Goal: Task Accomplishment & Management: Use online tool/utility

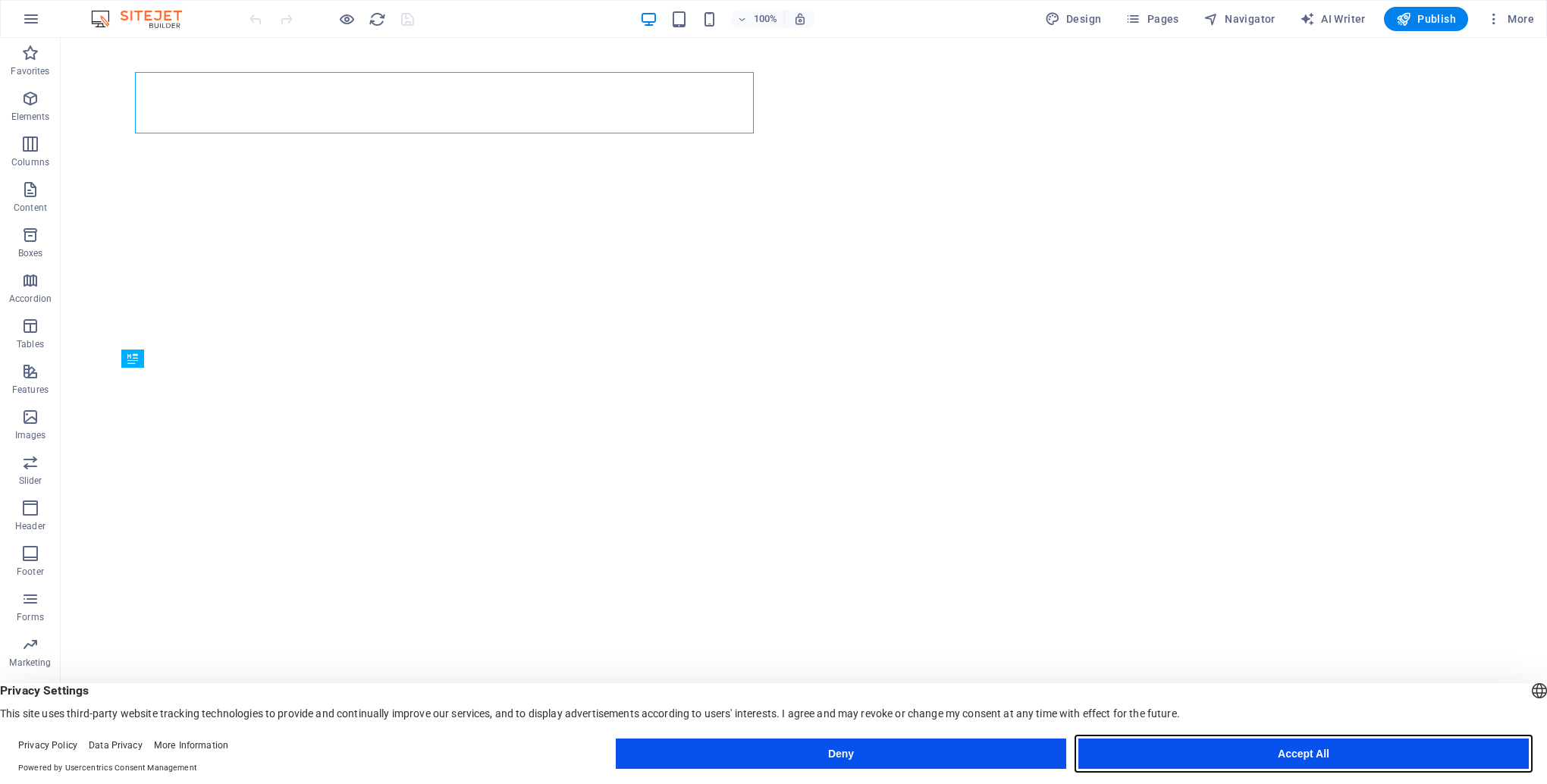
click at [1331, 753] on button "Accept All" at bounding box center [1304, 753] width 450 height 31
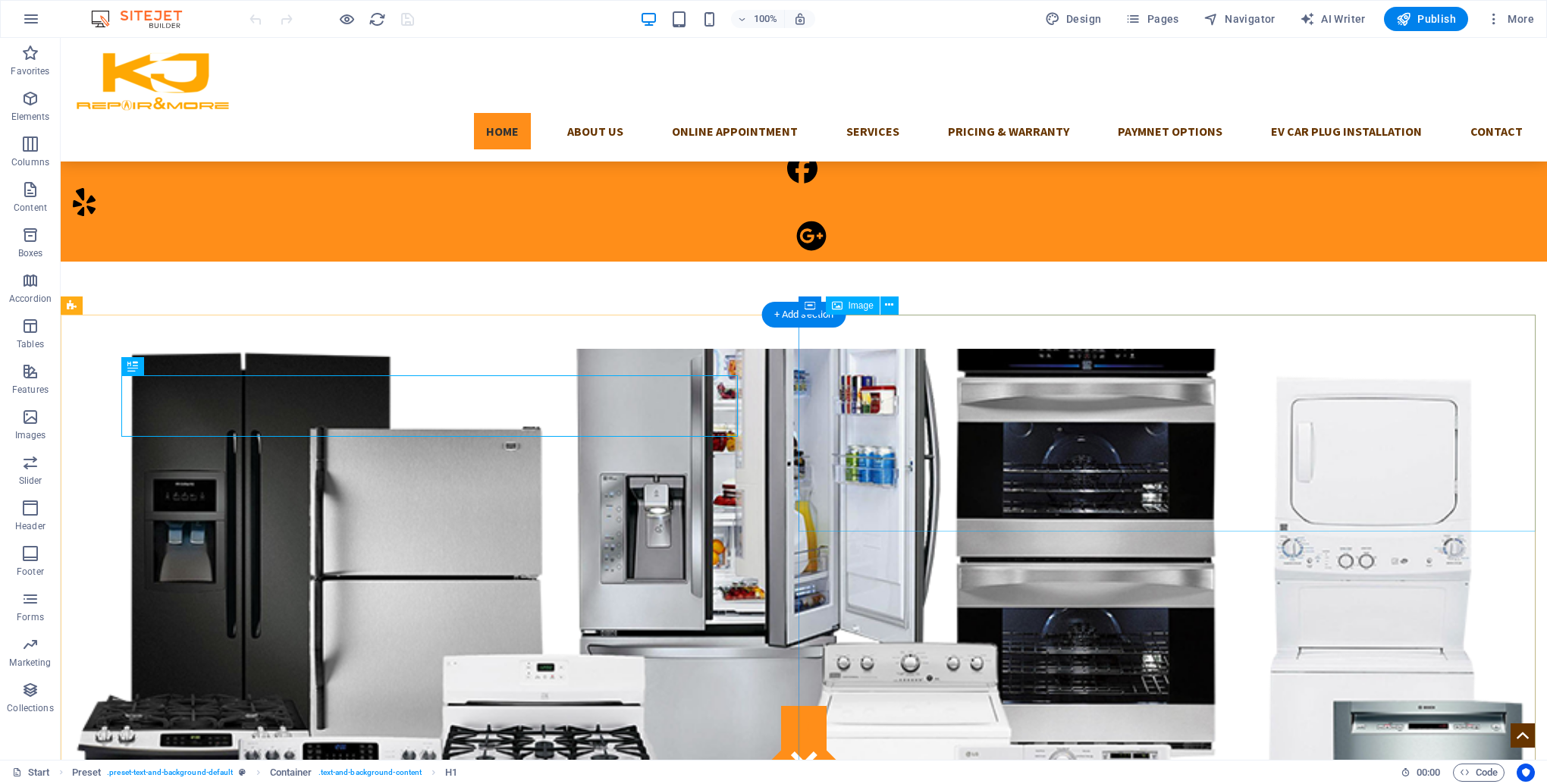
scroll to position [1354, 0]
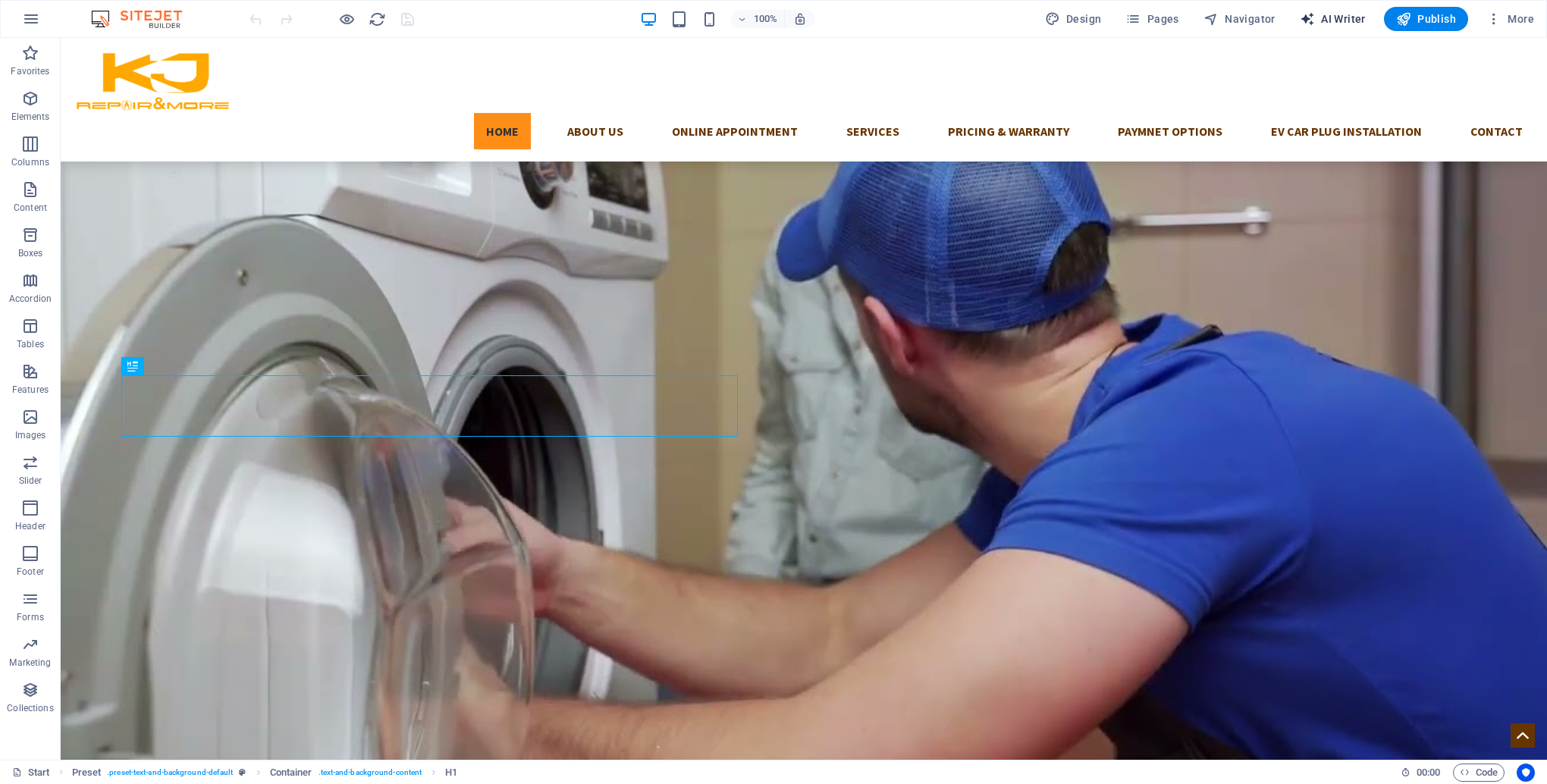
click at [1329, 20] on span "AI Writer" at bounding box center [1333, 19] width 66 height 15
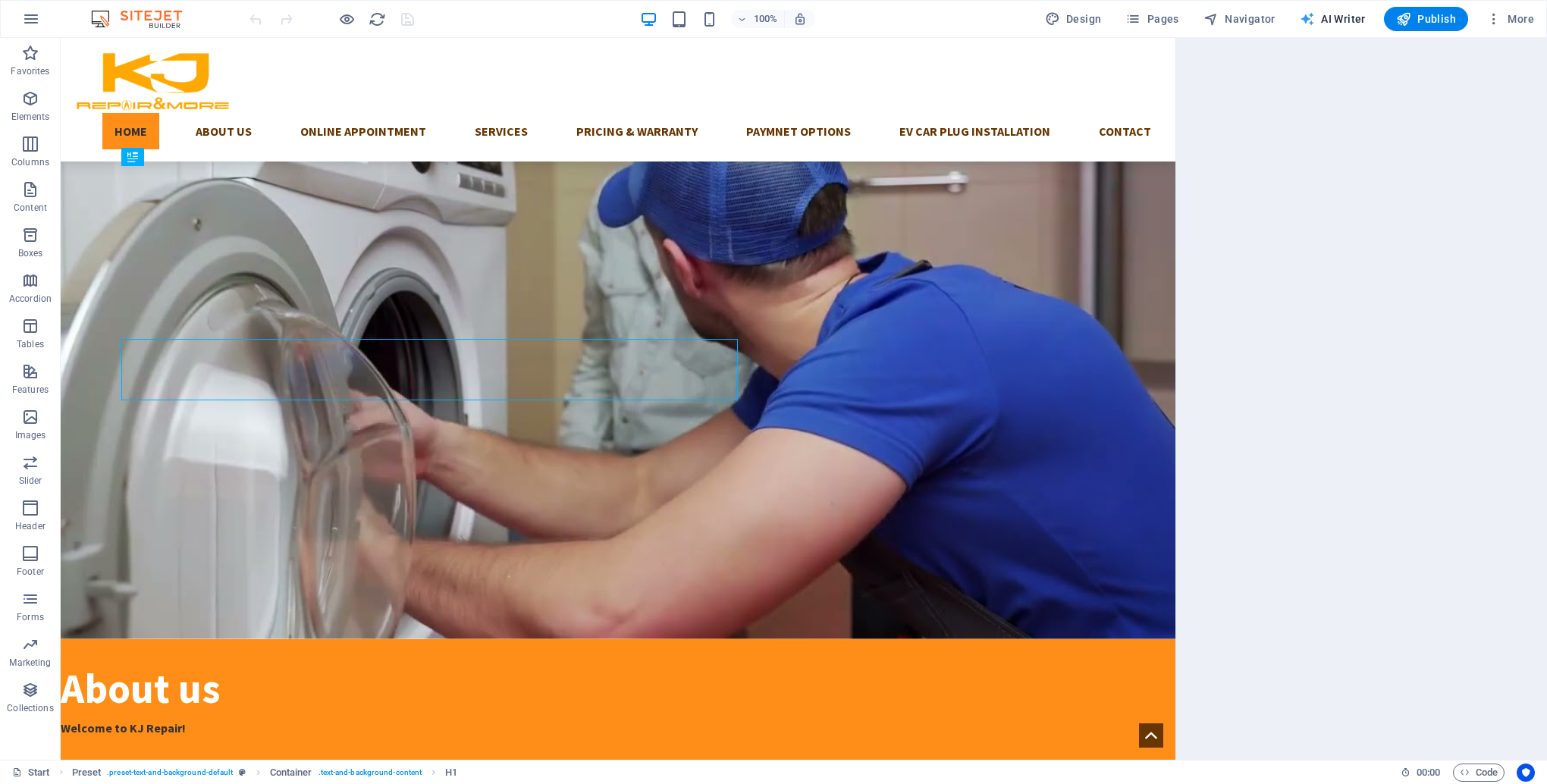
scroll to position [1389, 0]
select select "English"
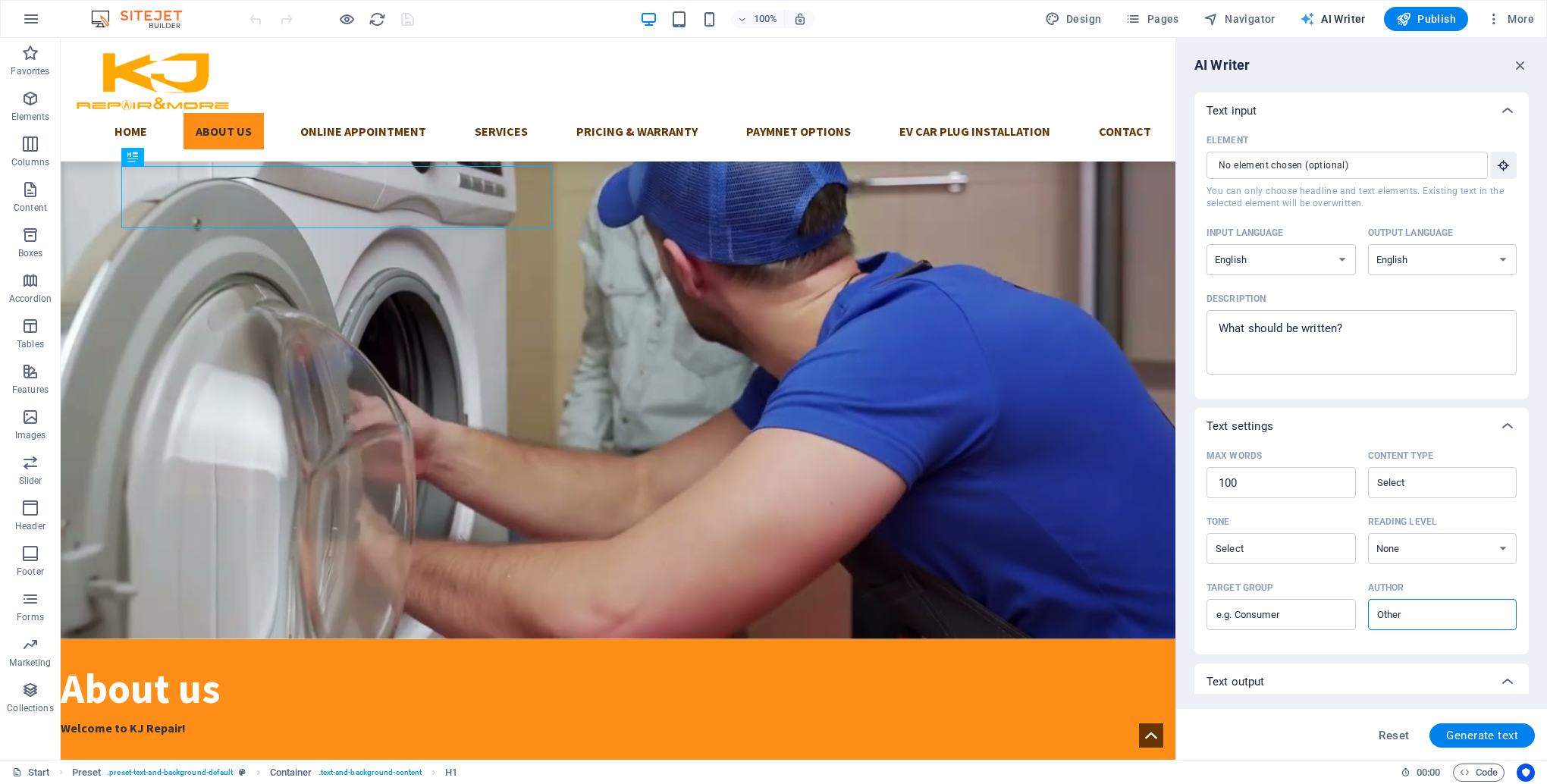
click at [1329, 20] on span "AI Writer" at bounding box center [1333, 19] width 66 height 15
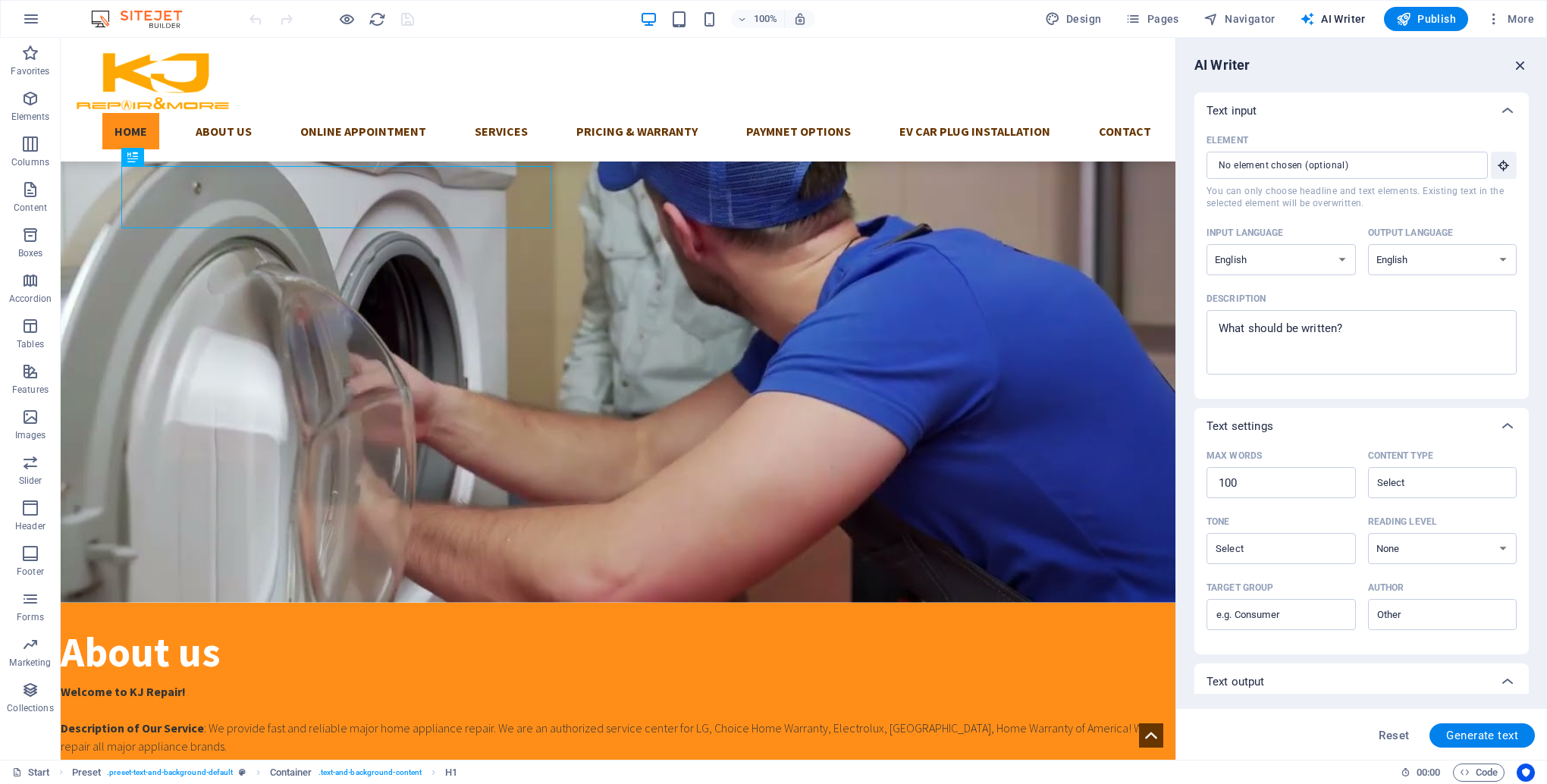
scroll to position [1354, 0]
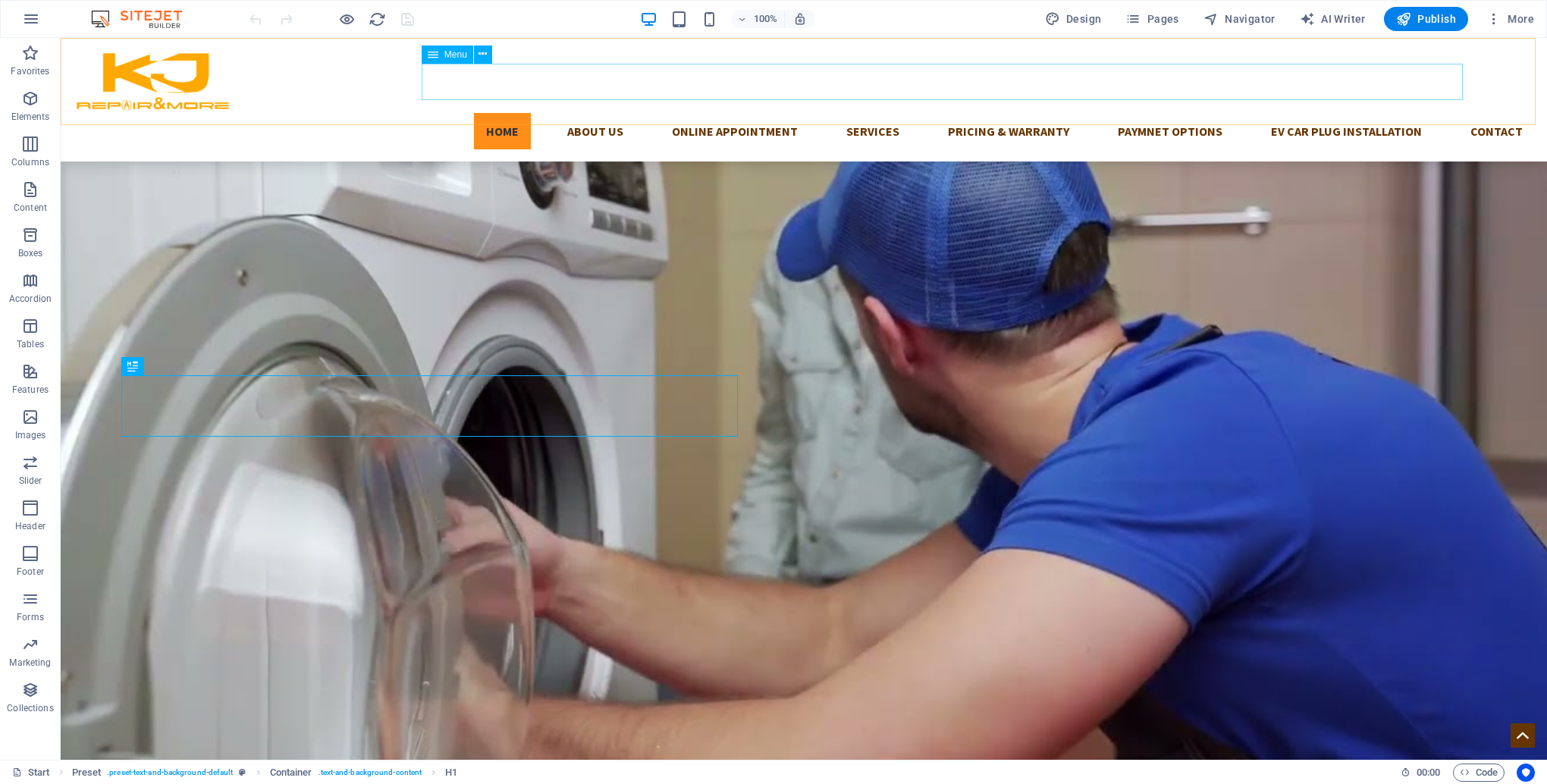
click at [1290, 113] on nav "Home About US ONLINE APPOINTMENT Services Pricing & Warranty Paymnet Options EV…" at bounding box center [804, 130] width 1462 height 37
click at [1286, 113] on nav "Home About US ONLINE APPOINTMENT Services Pricing & Warranty Paymnet Options EV…" at bounding box center [804, 130] width 1462 height 37
drag, startPoint x: 1286, startPoint y: 77, endPoint x: 1018, endPoint y: 77, distance: 268.0
click at [1285, 113] on nav "Home About US ONLINE APPOINTMENT Services Pricing & Warranty Paymnet Options EV…" at bounding box center [804, 130] width 1462 height 37
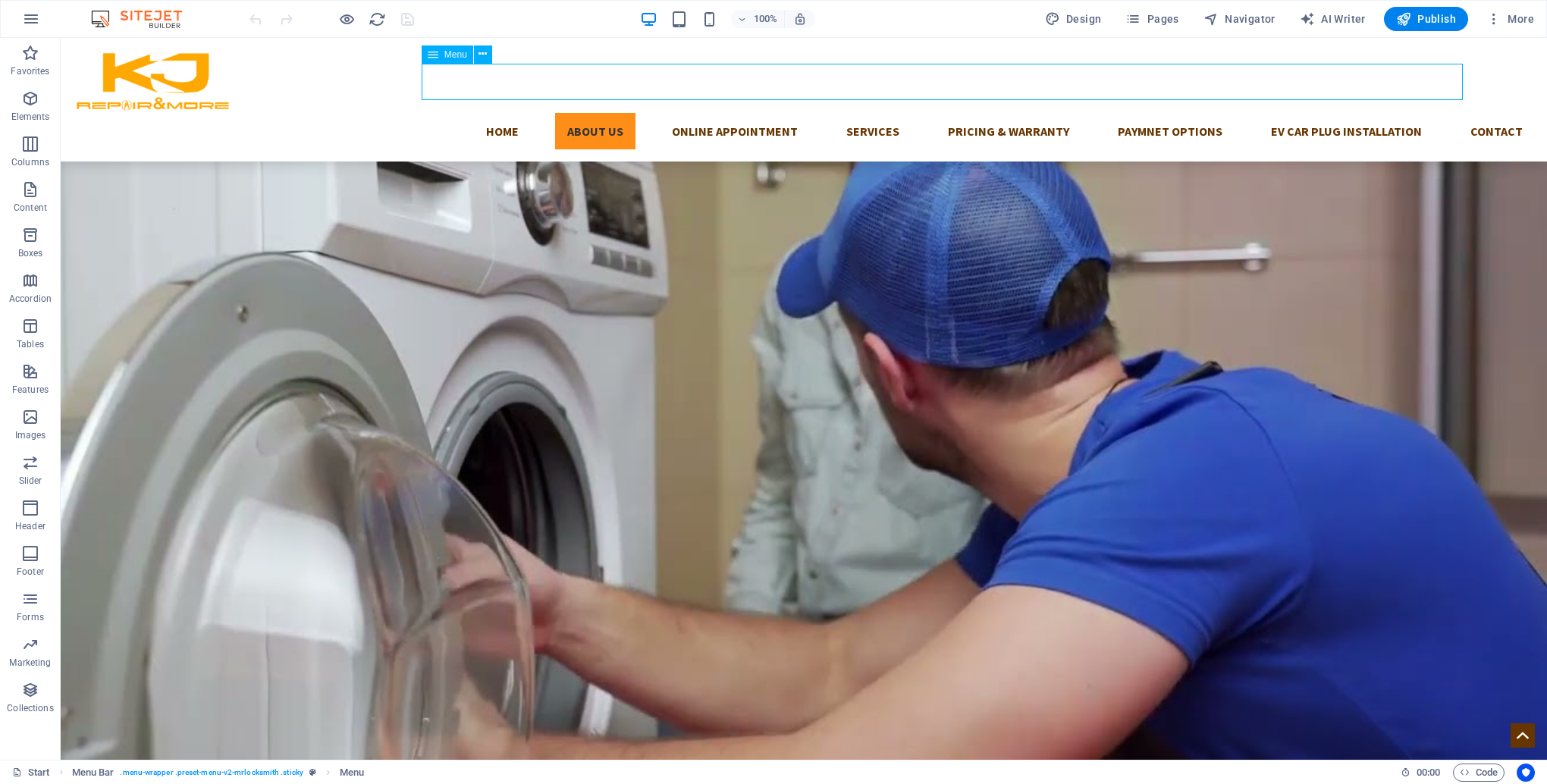
select select
select select "external"
select select
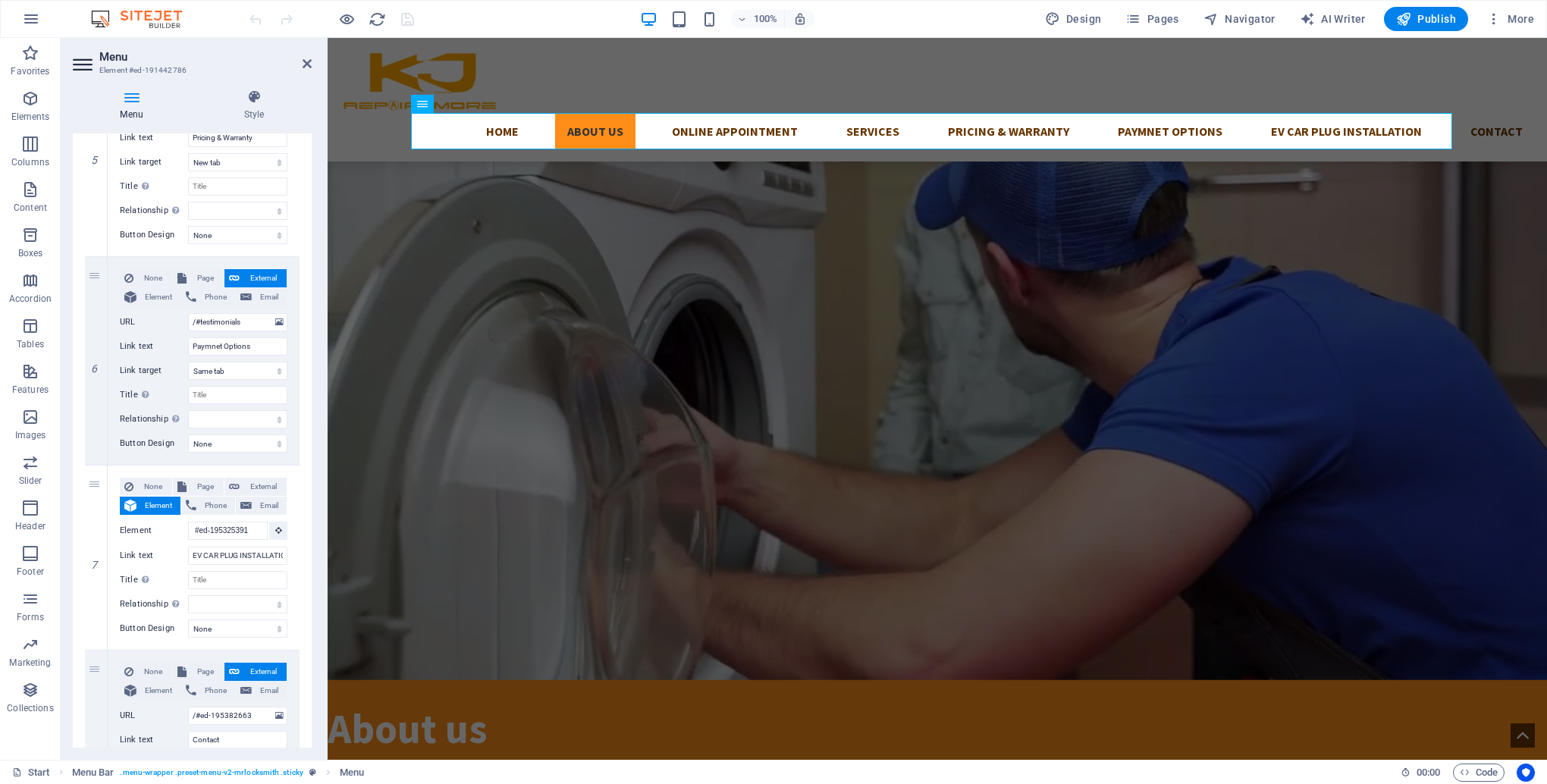
scroll to position [1137, 0]
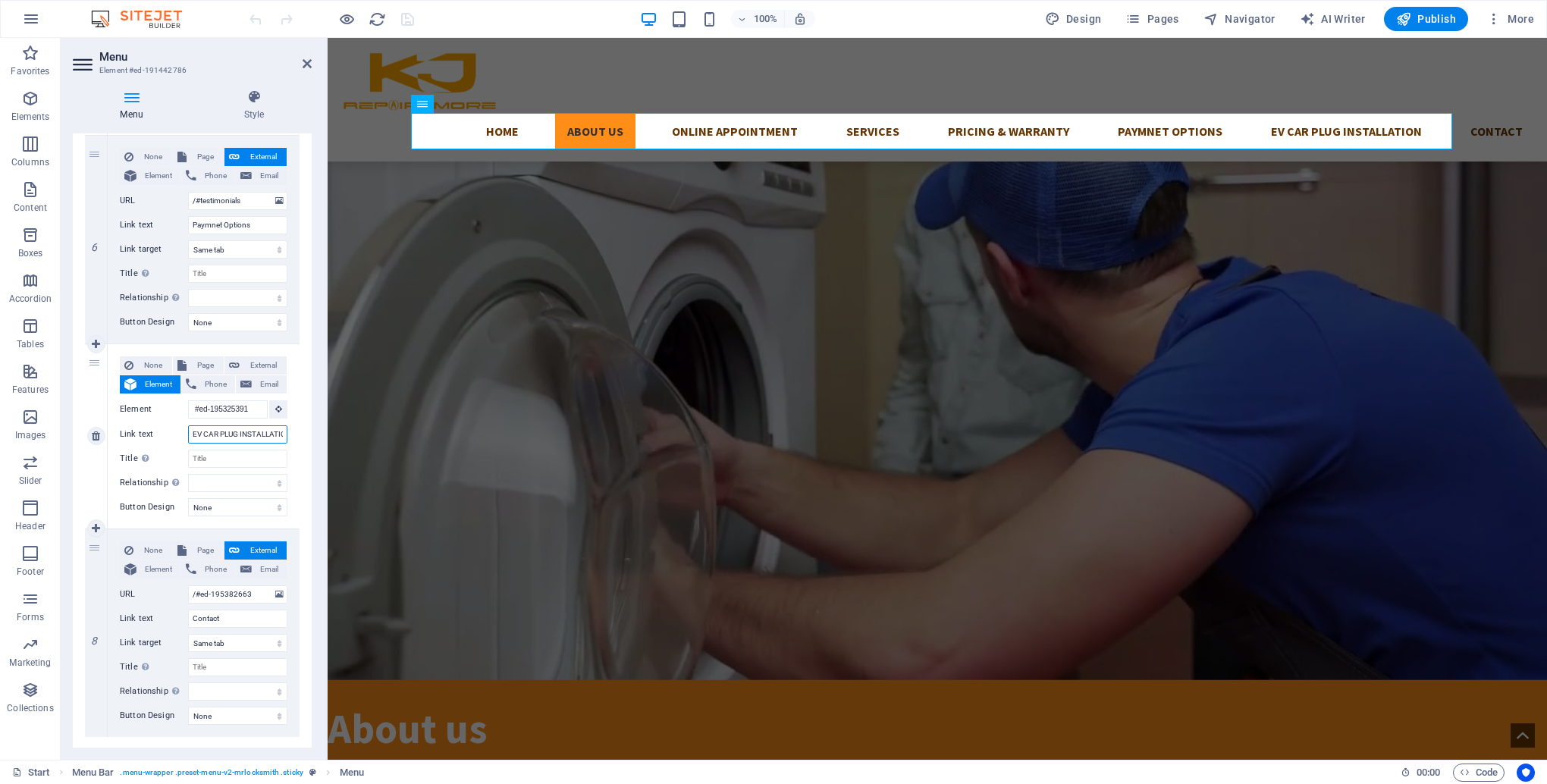
click at [246, 432] on input "EV CAR PLUG INSTALLATION" at bounding box center [237, 434] width 100 height 18
click at [222, 436] on input "EV CAR PLUG INSTALLATION" at bounding box center [237, 434] width 100 height 18
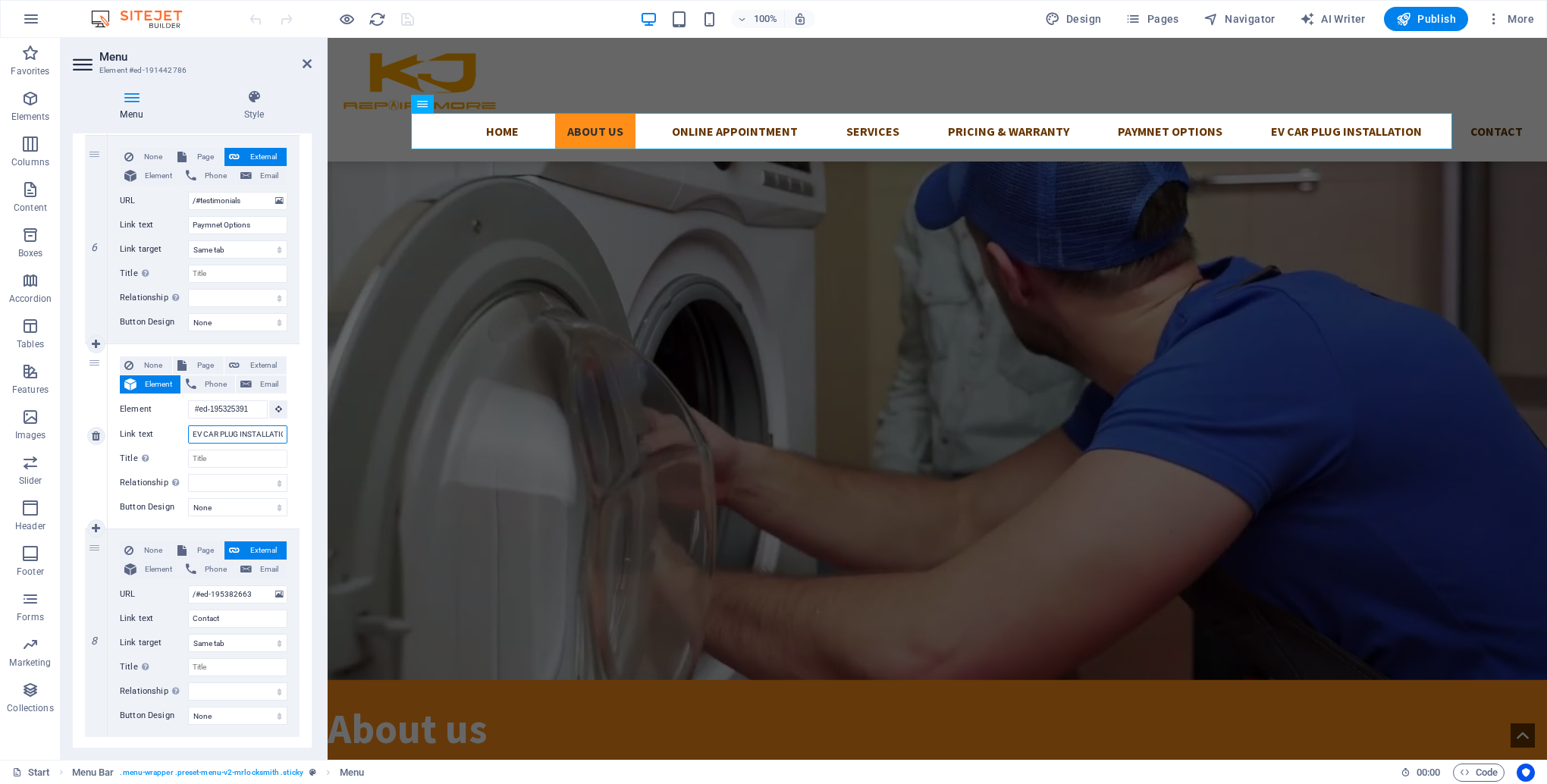
click at [222, 436] on input "EV CAR PLUG INSTALLATION" at bounding box center [237, 434] width 100 height 18
select select
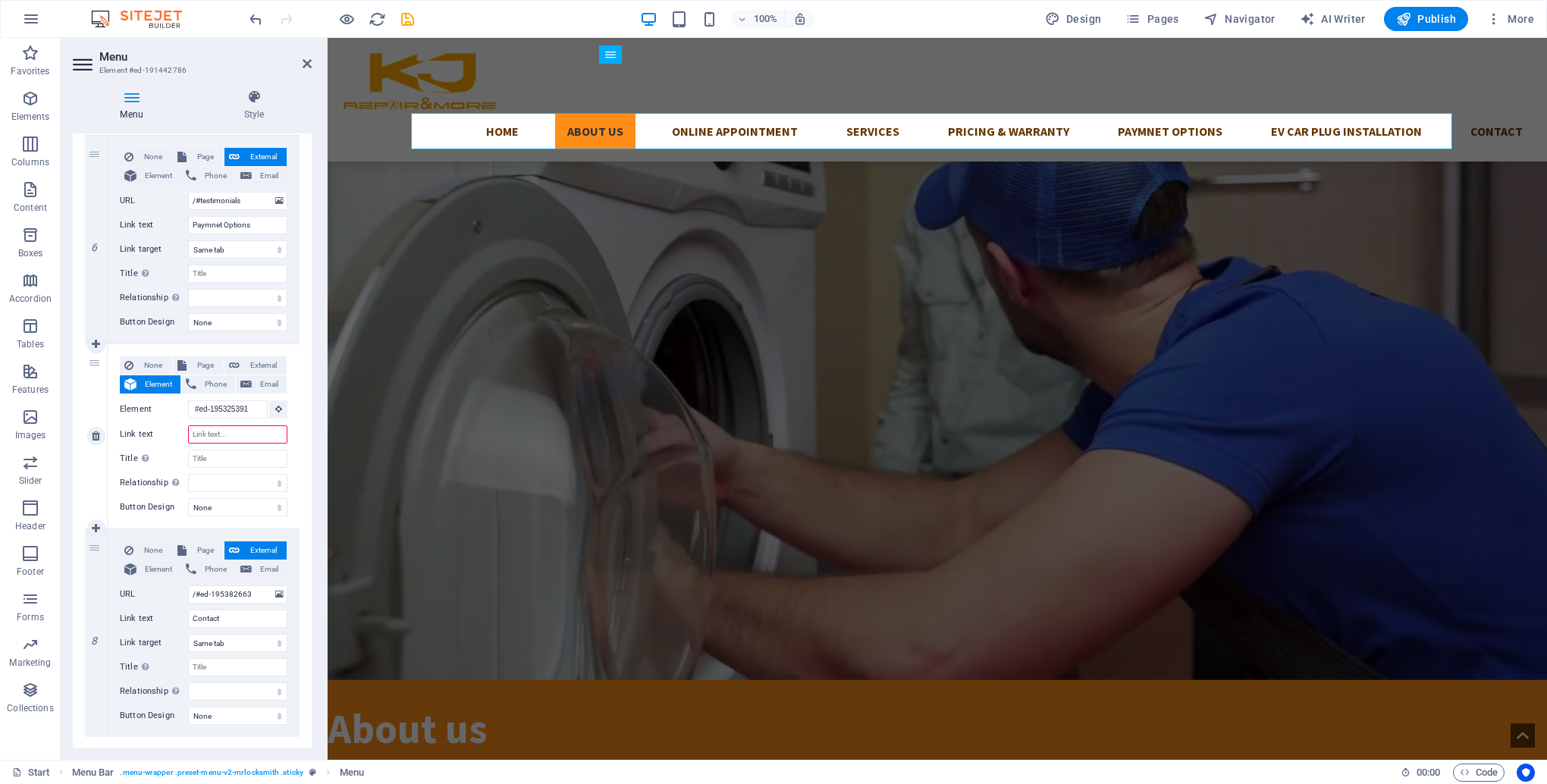
select select
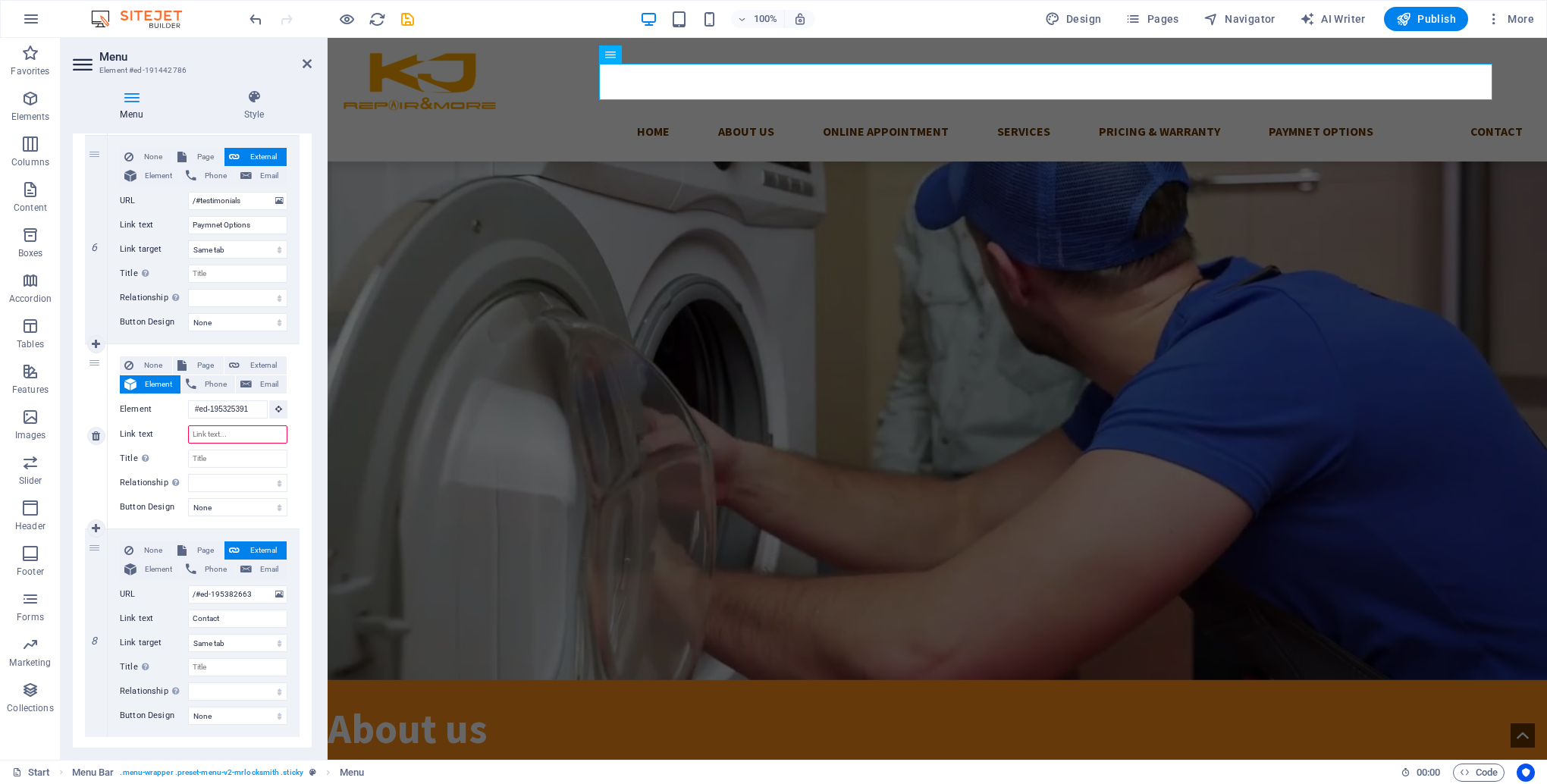
paste input "Water heater"
type input "Water heater"
select select
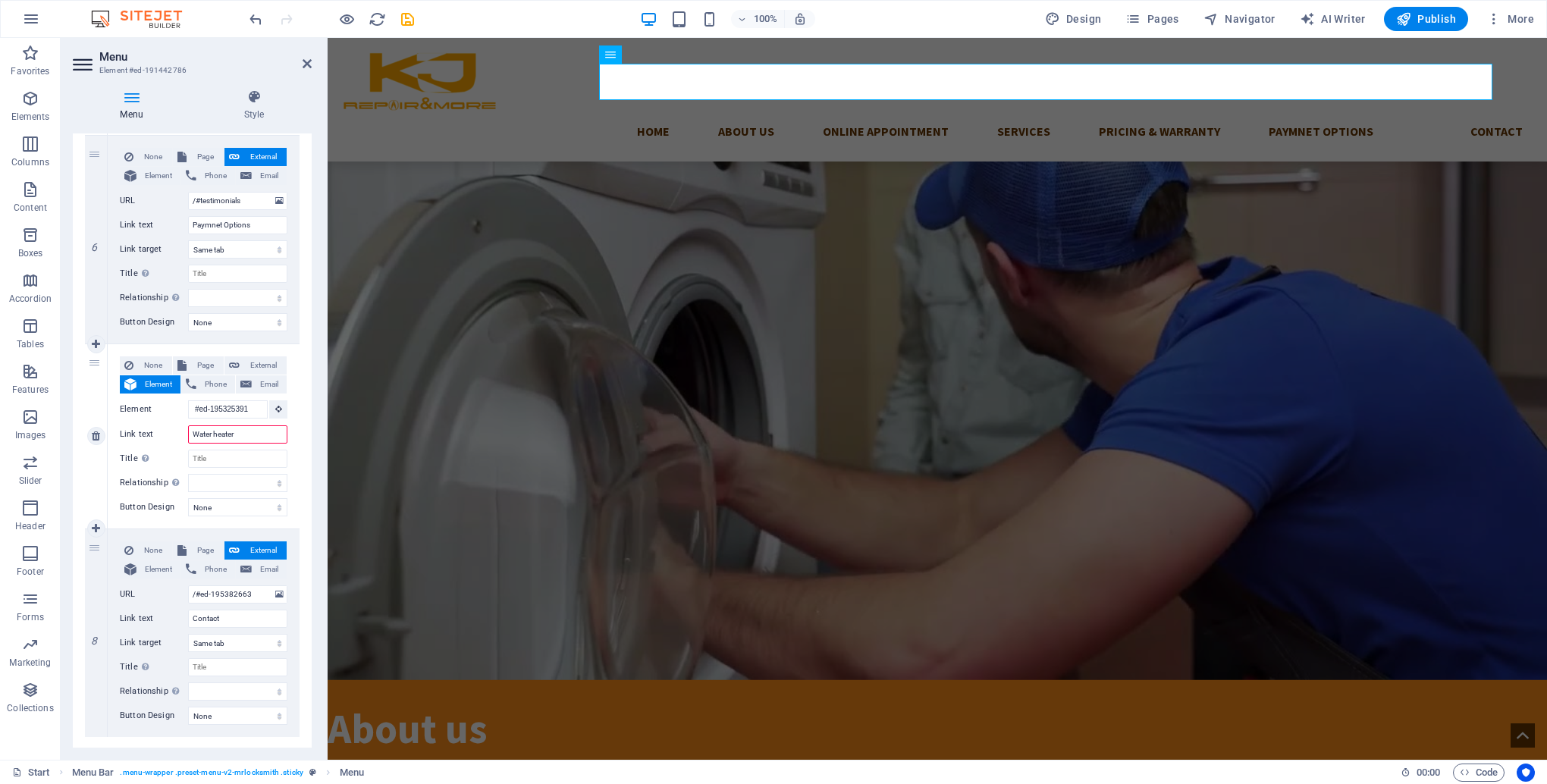
select select
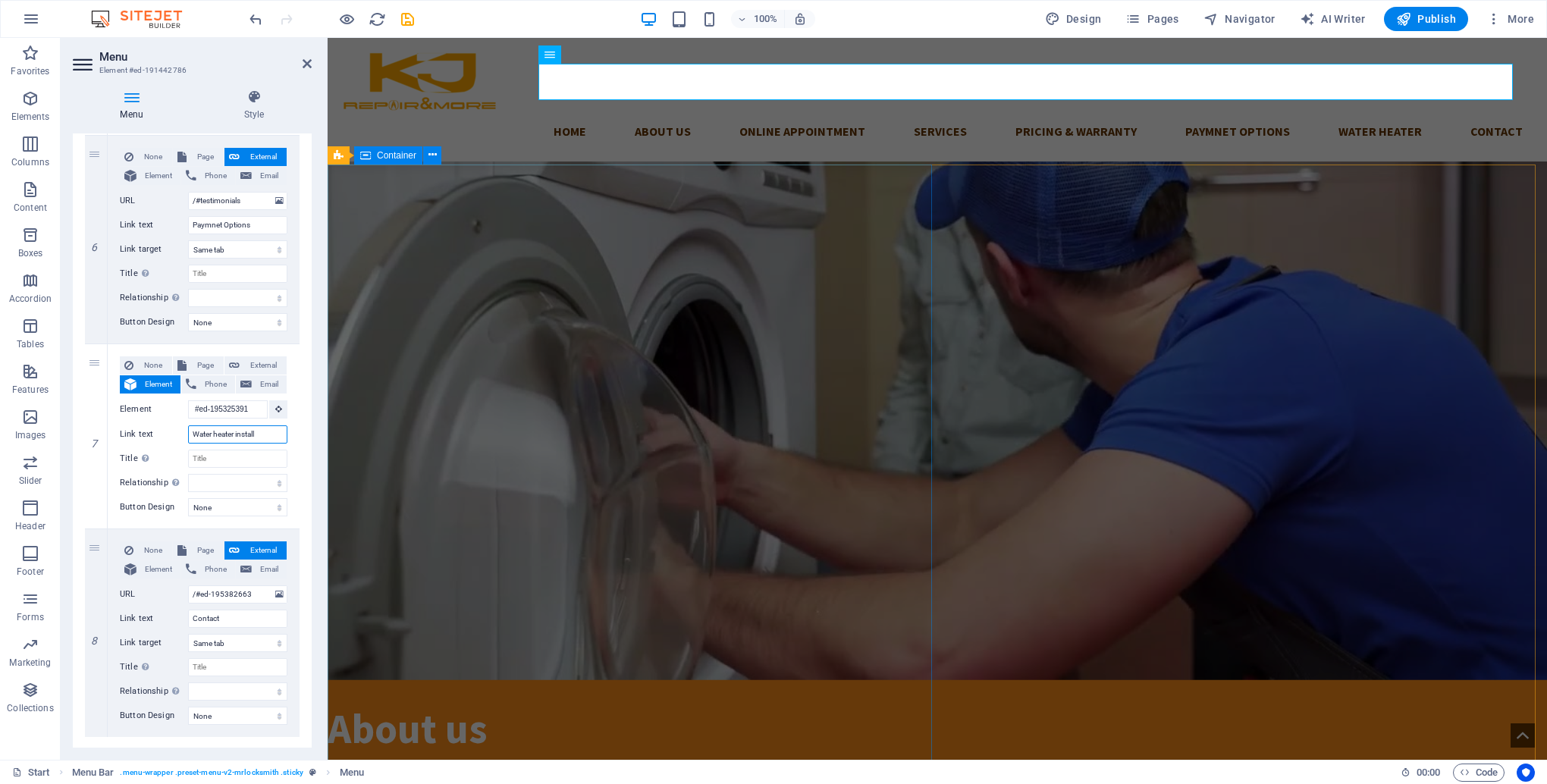
type input "Water heater installa"
select select
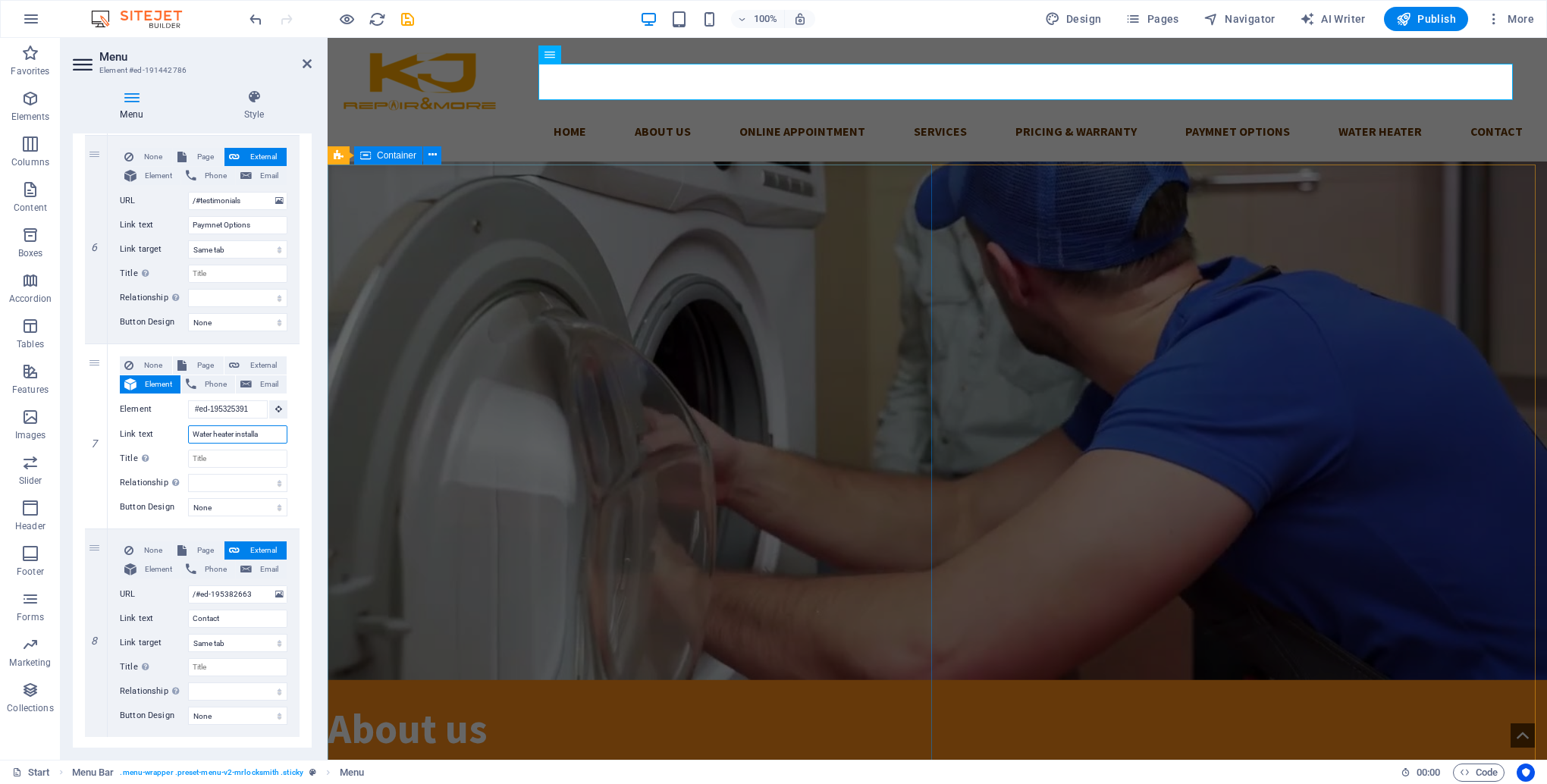
select select
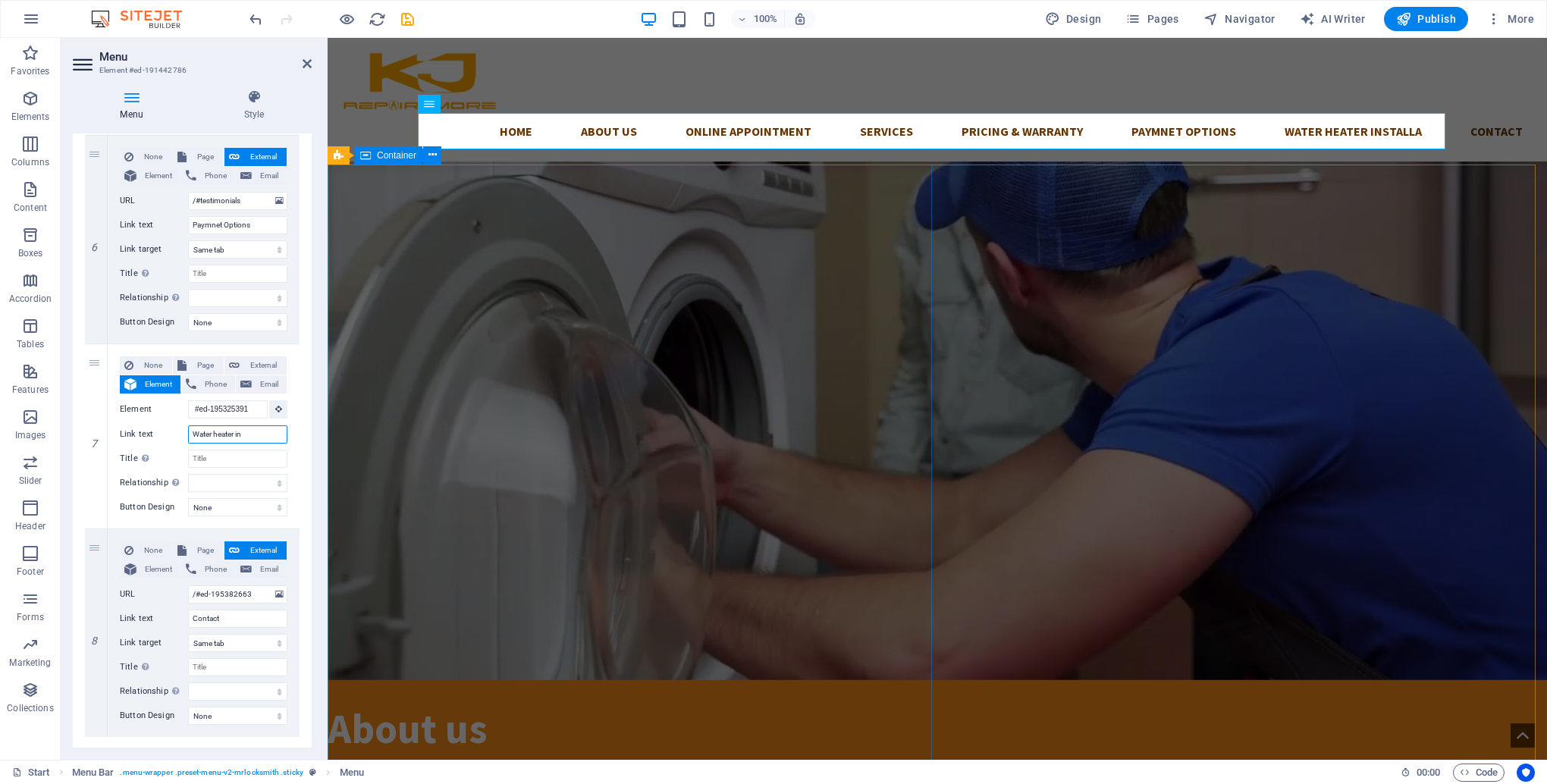
type input "Water heater i"
select select
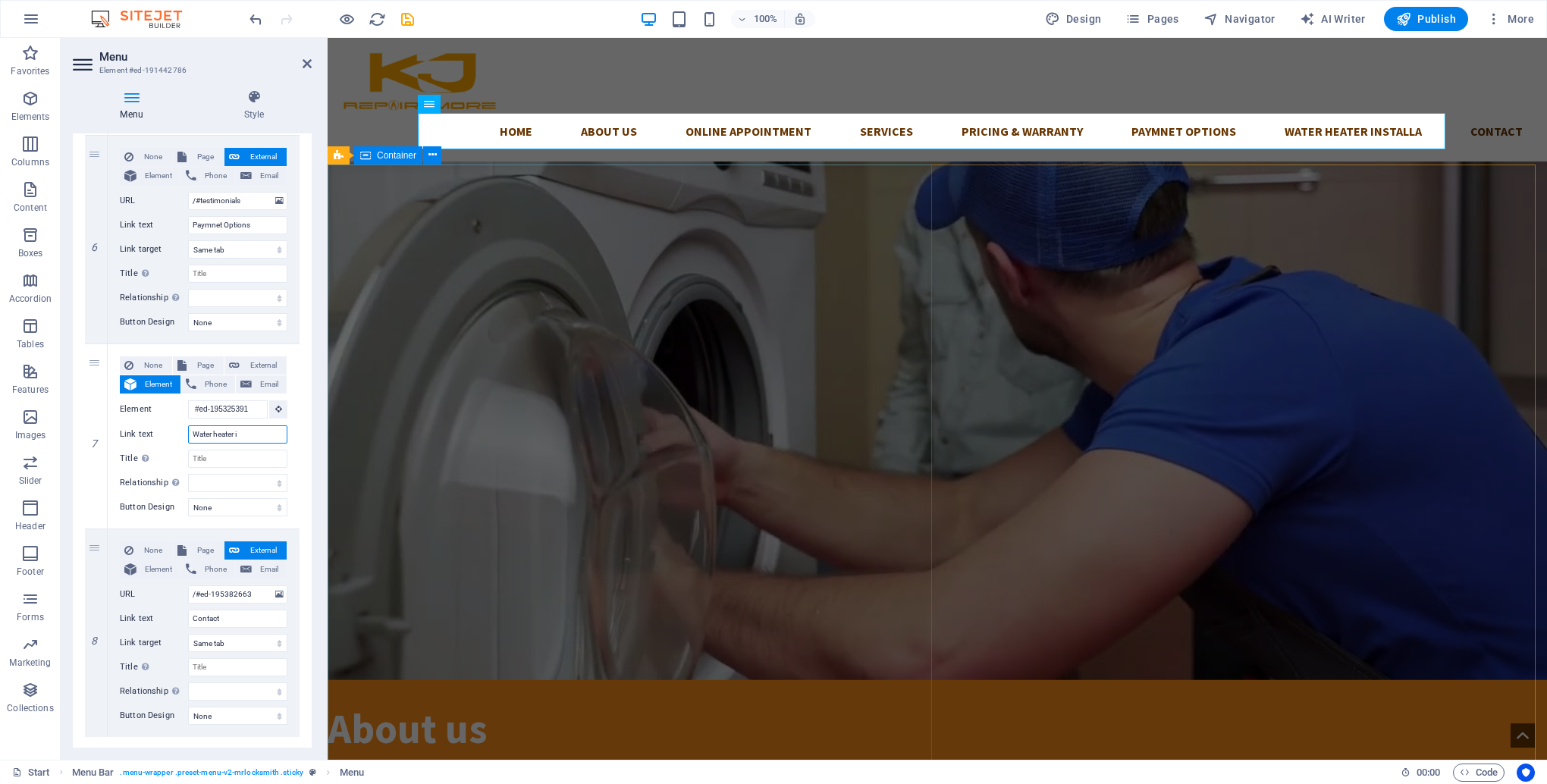
select select
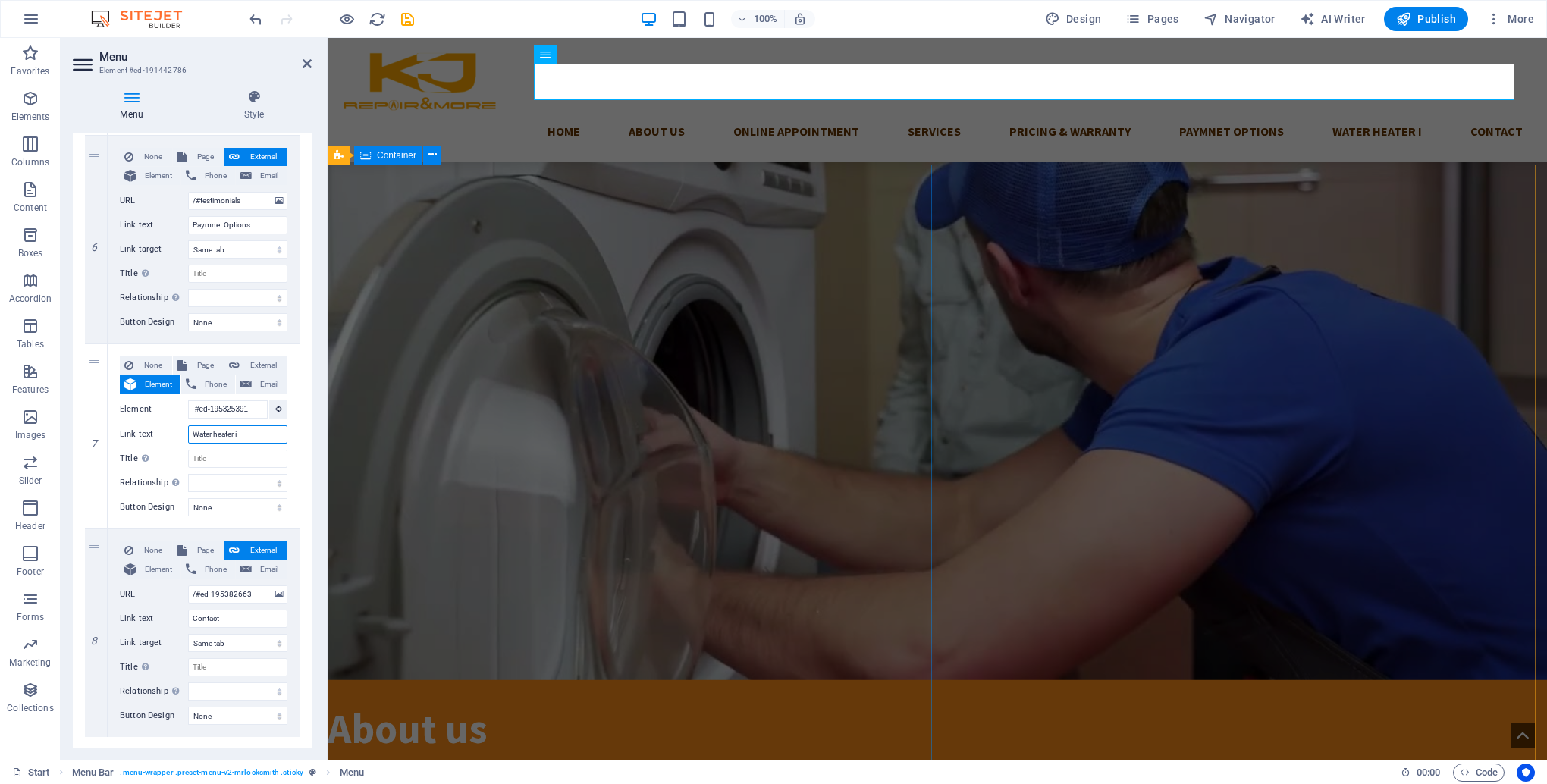
type input "Water heater"
select select
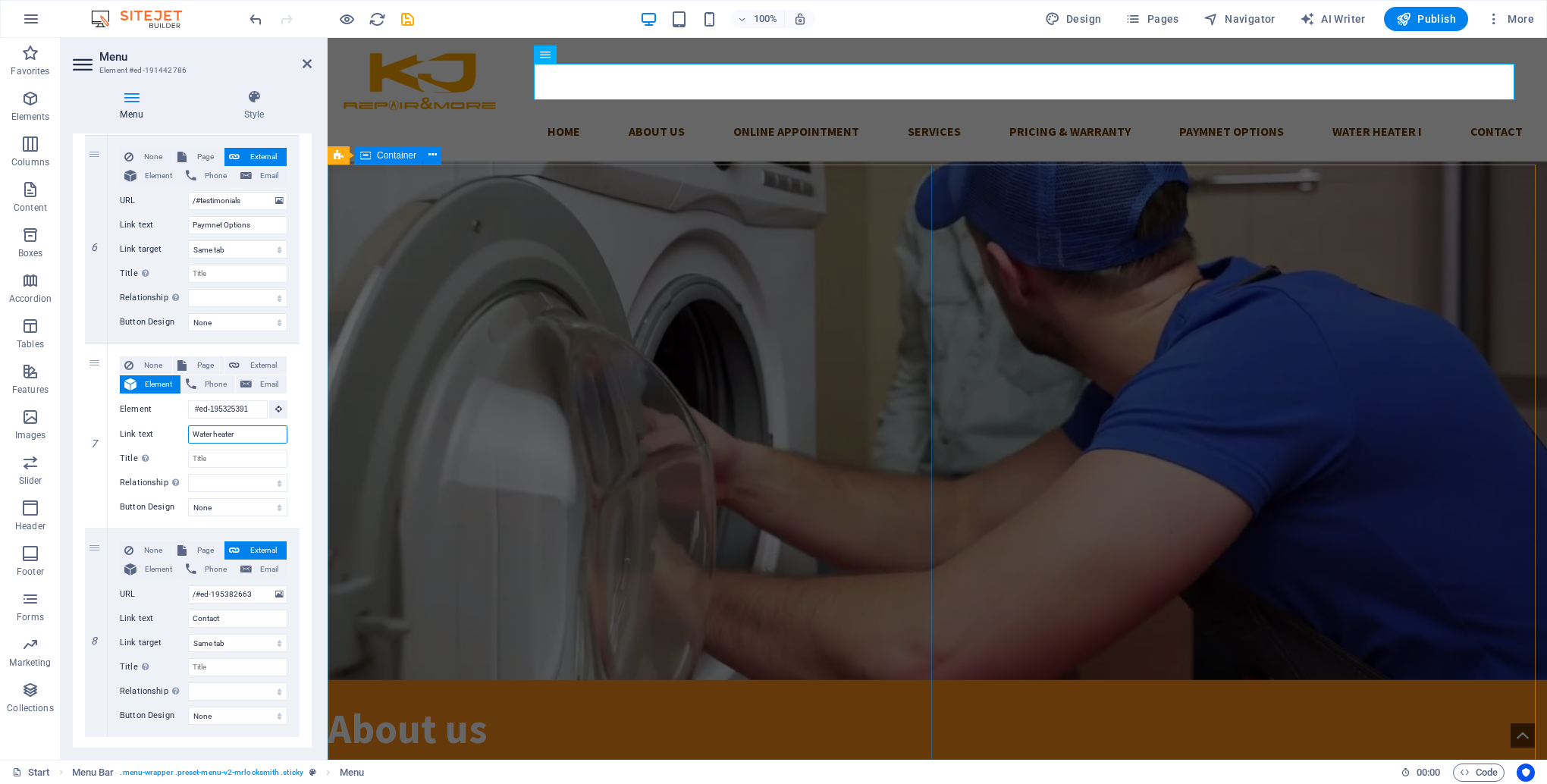
select select
type input "Water heater service"
select select
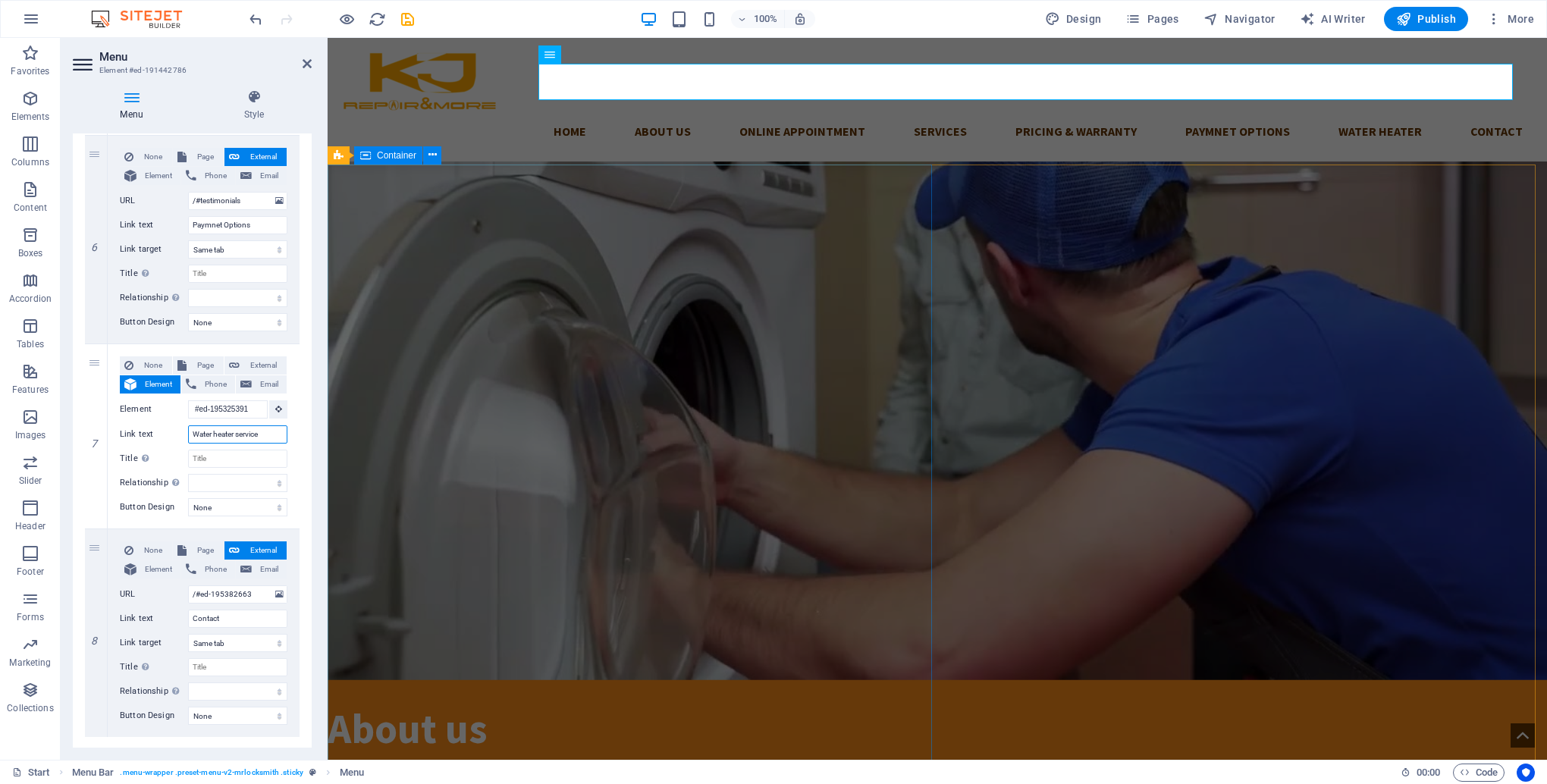
select select
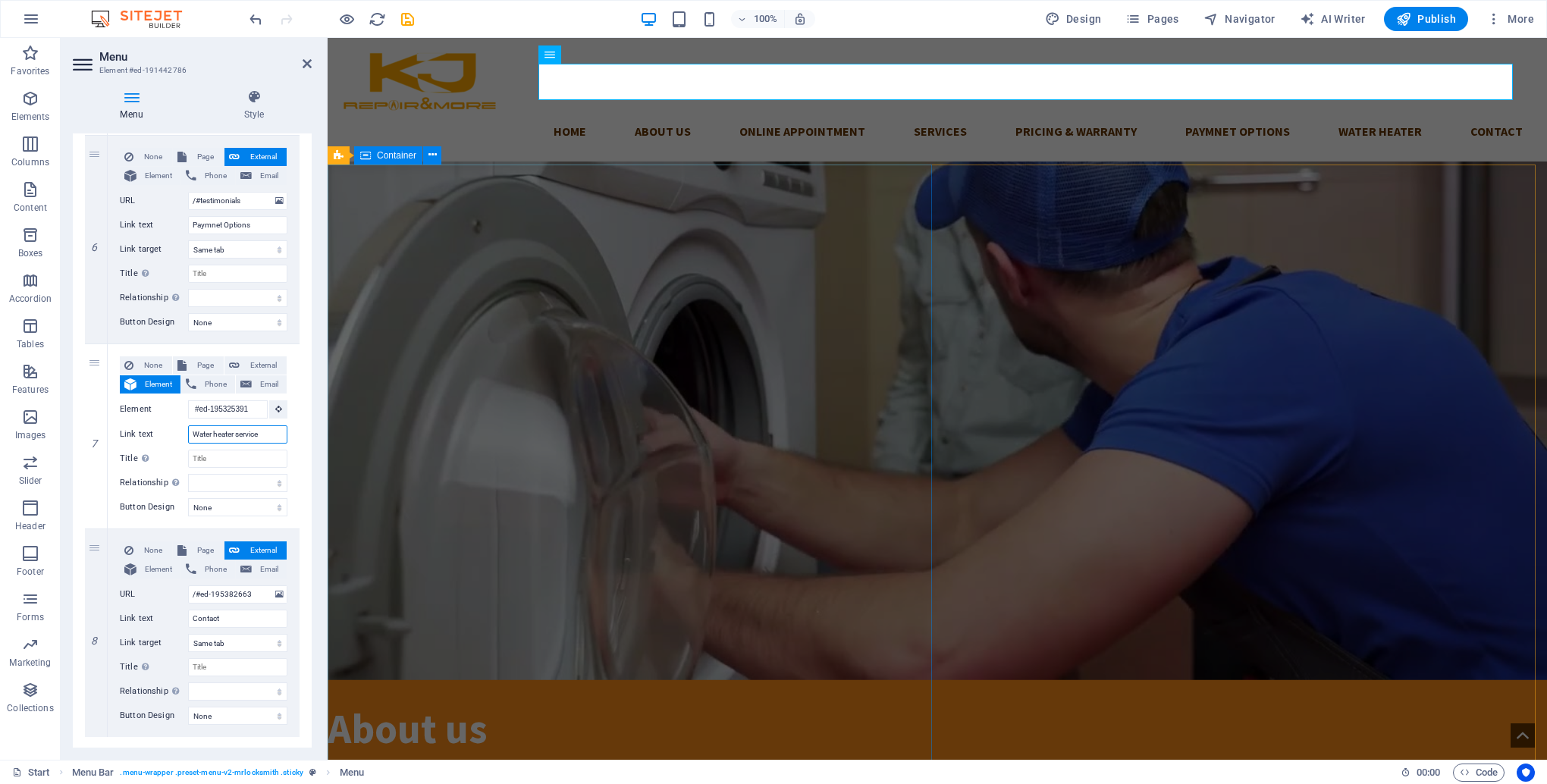
select select
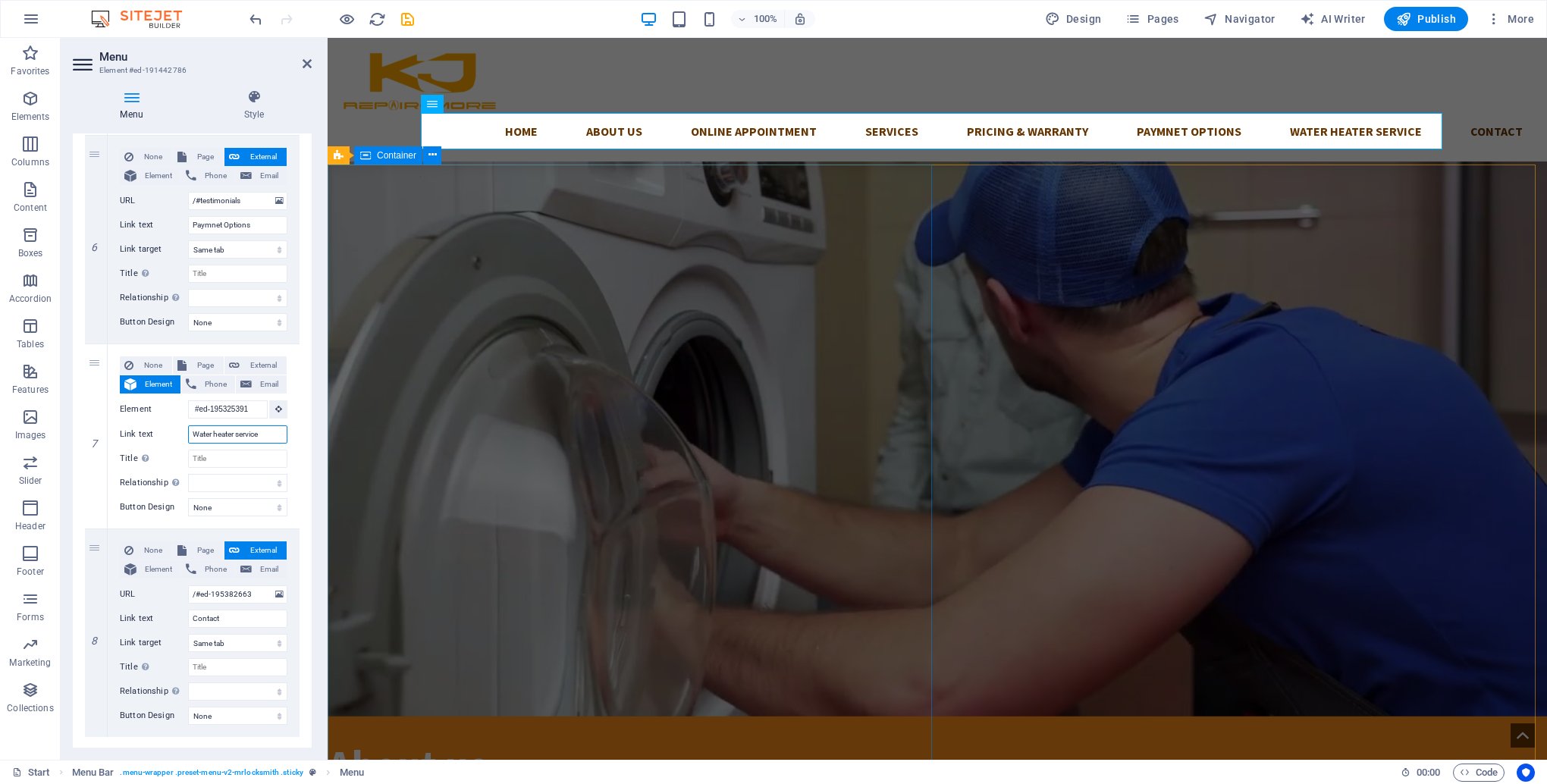
scroll to position [1389, 0]
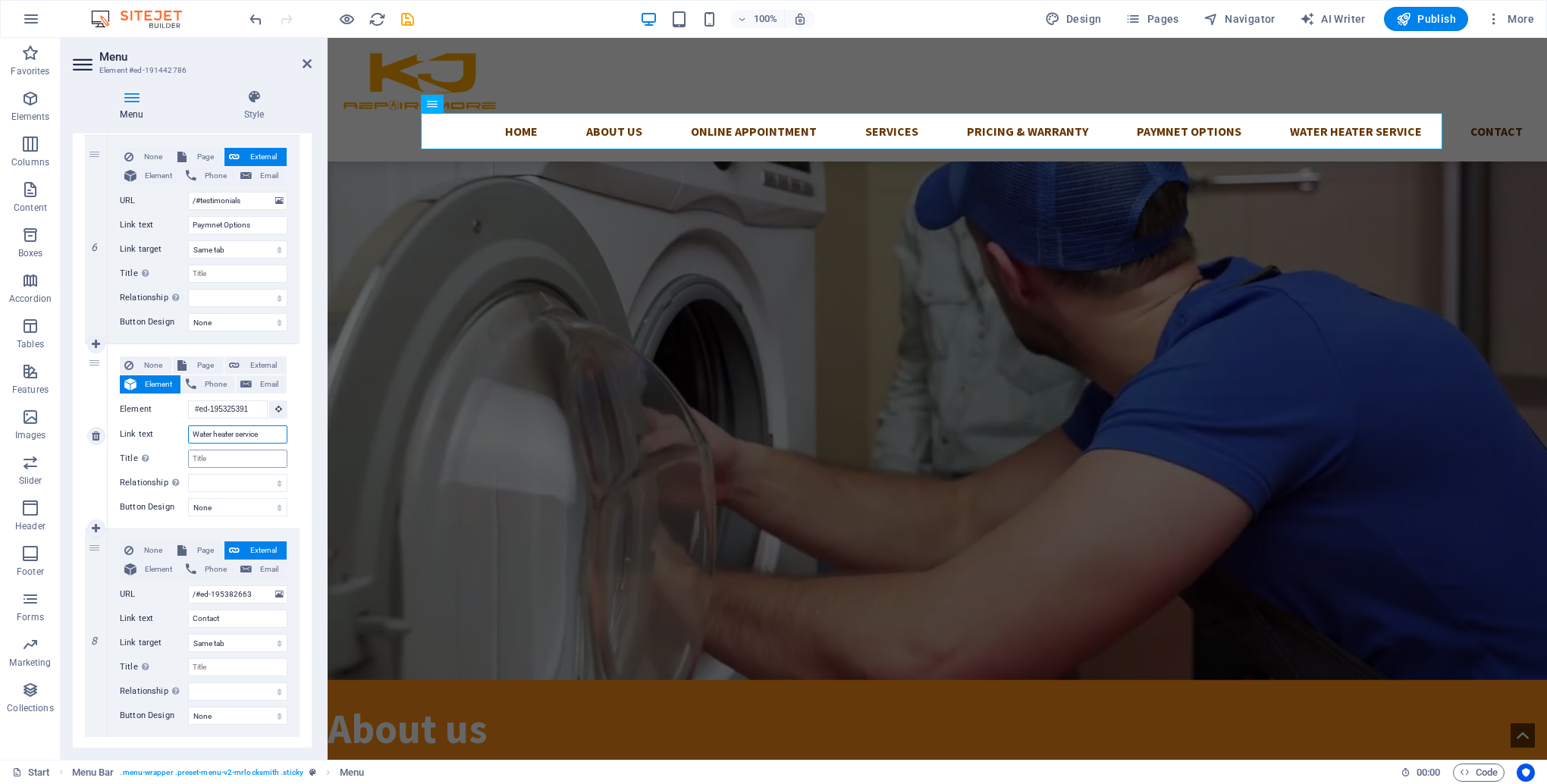
type input "Water heater services"
select select
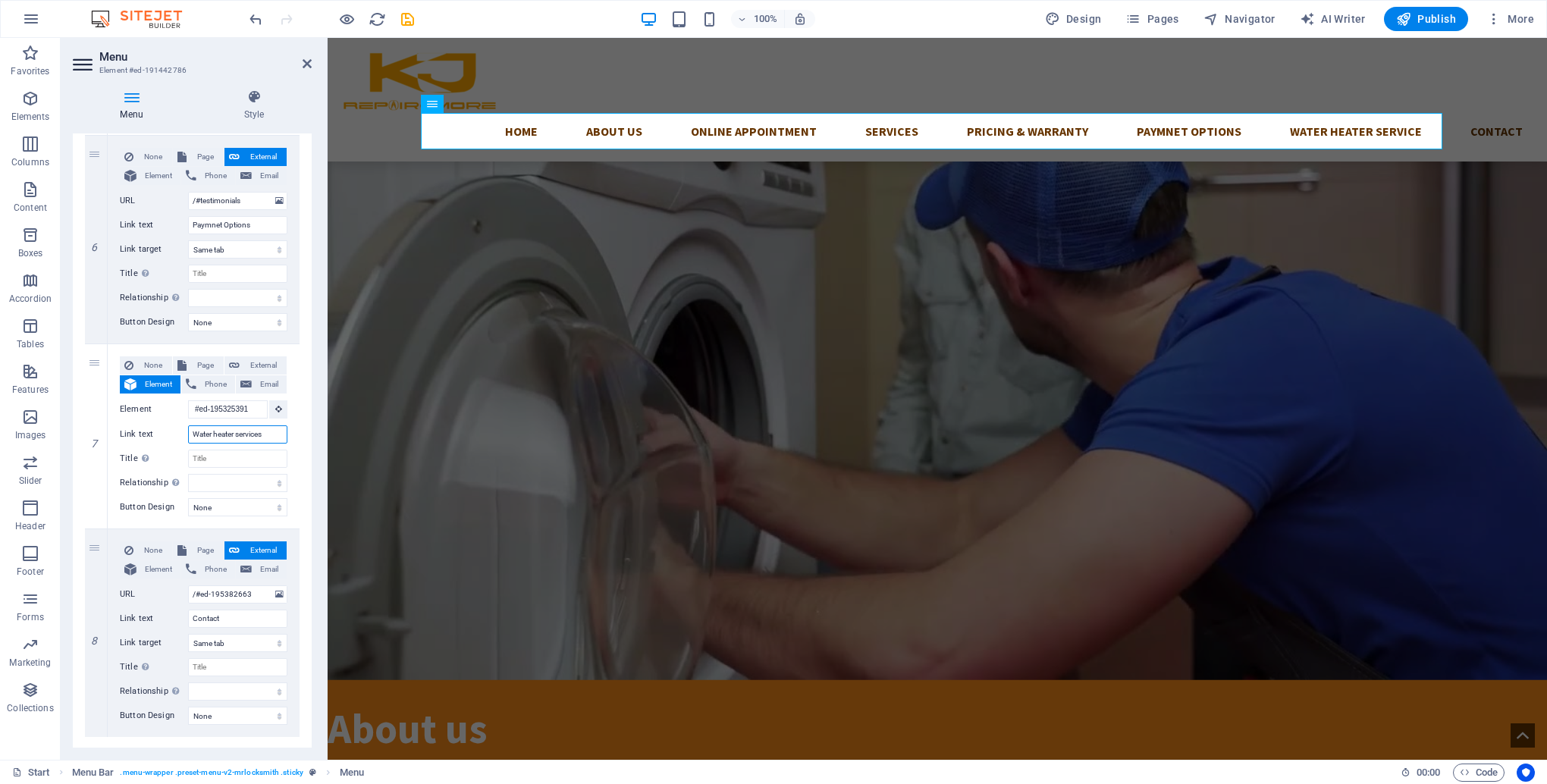
select select
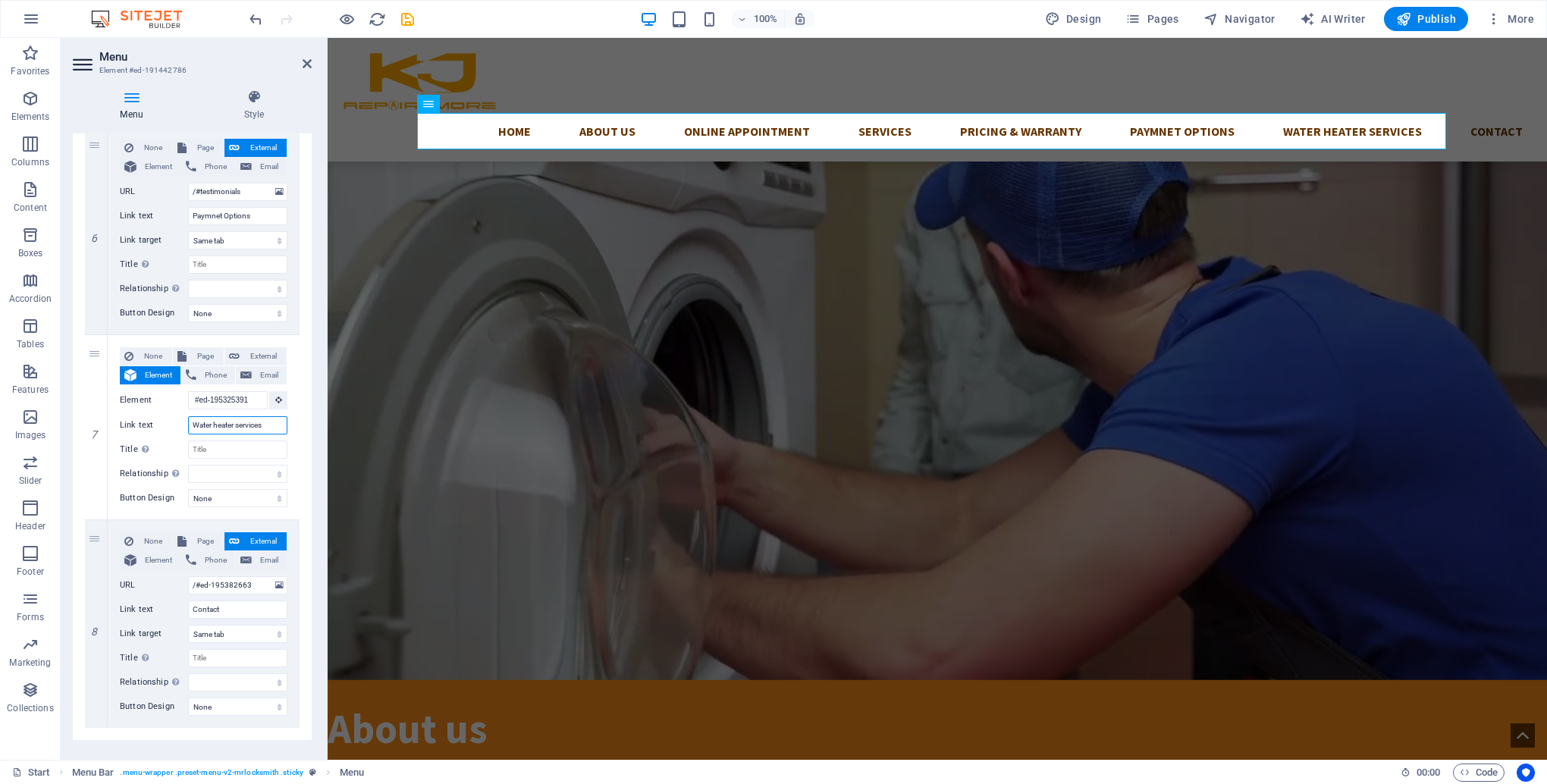
scroll to position [1169, 0]
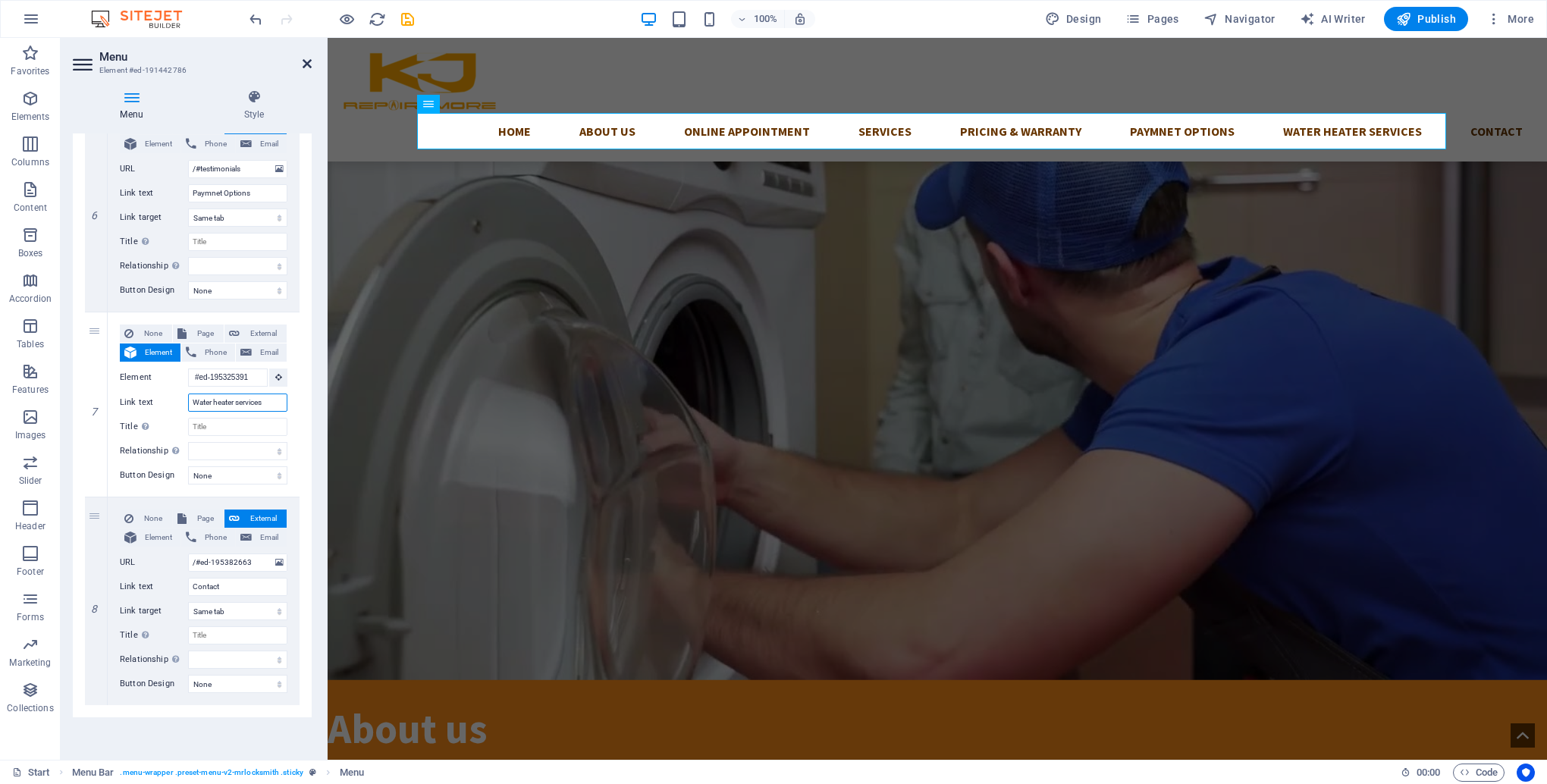
type input "Water heater services"
click at [306, 68] on icon at bounding box center [306, 63] width 9 height 12
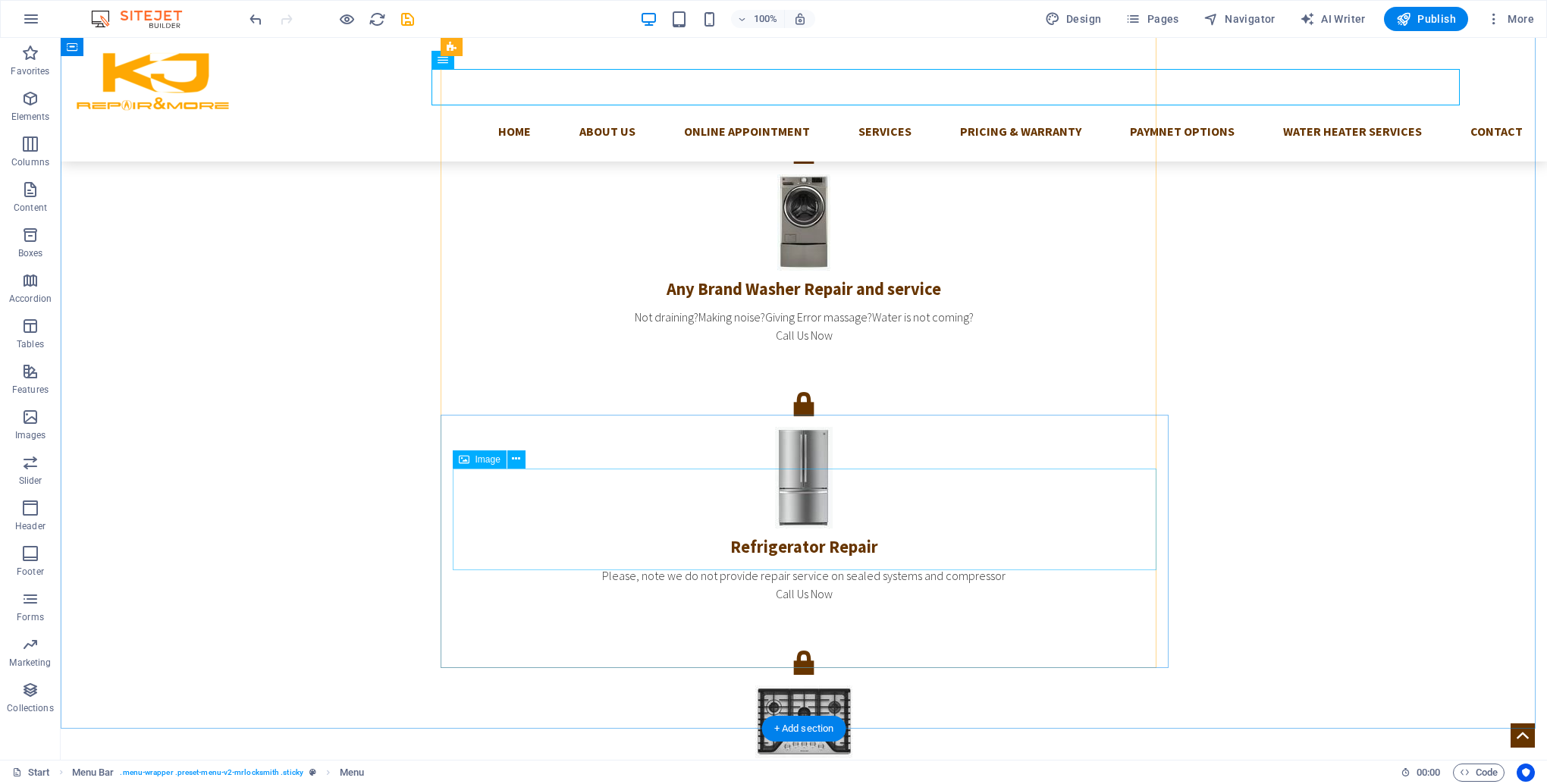
scroll to position [4158, 0]
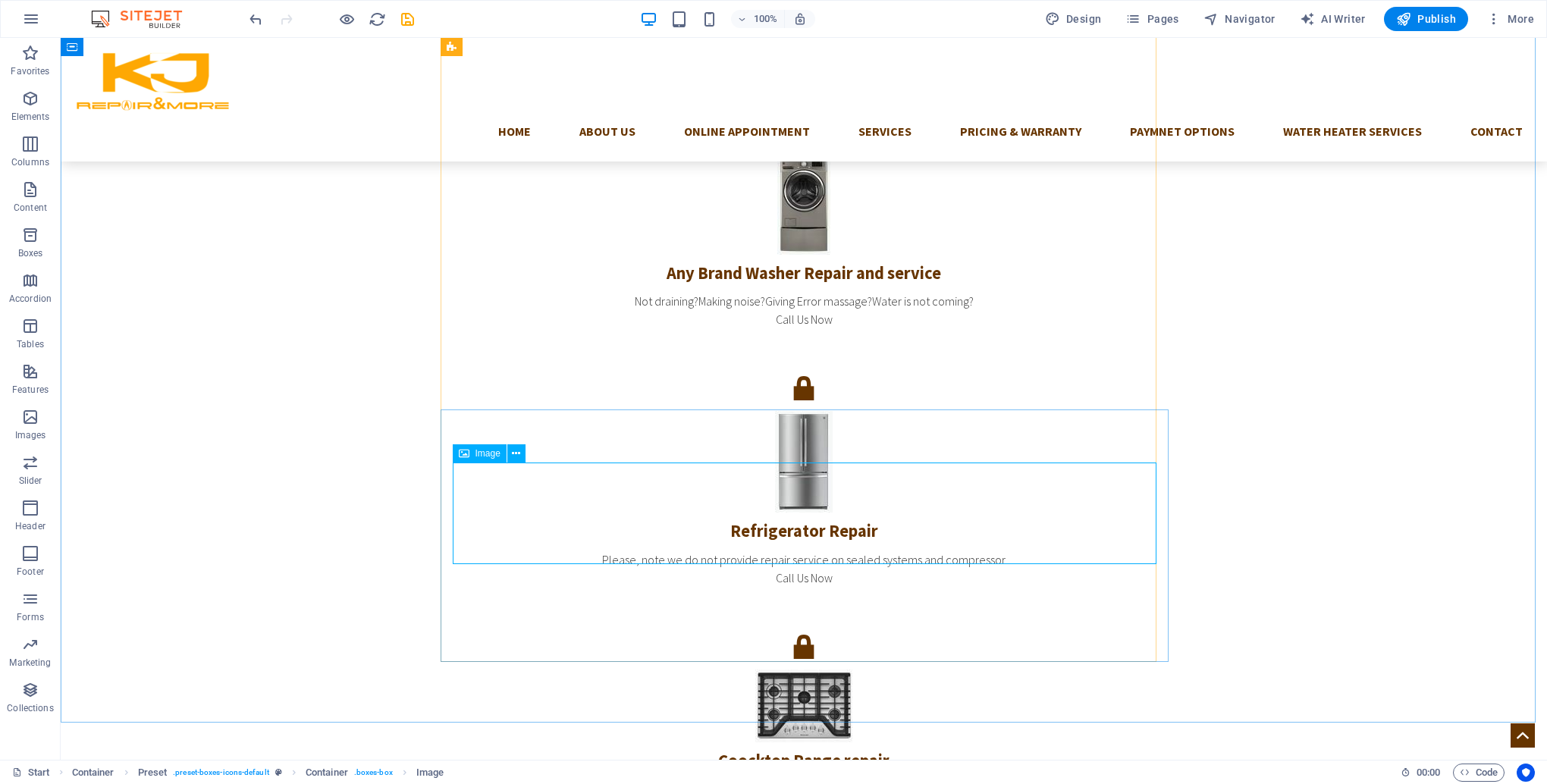
click at [485, 456] on span "Image" at bounding box center [487, 453] width 25 height 9
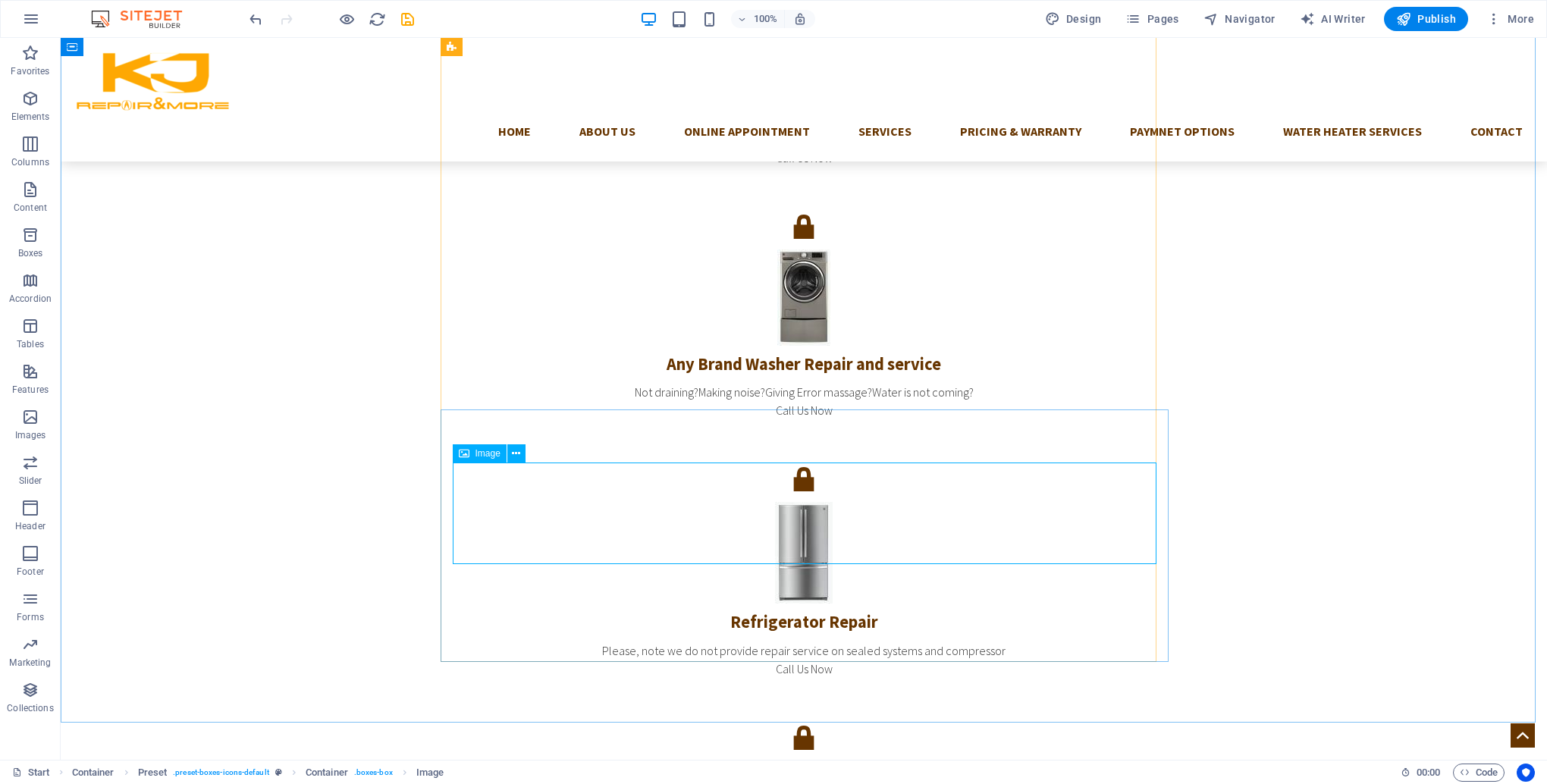
select select "px"
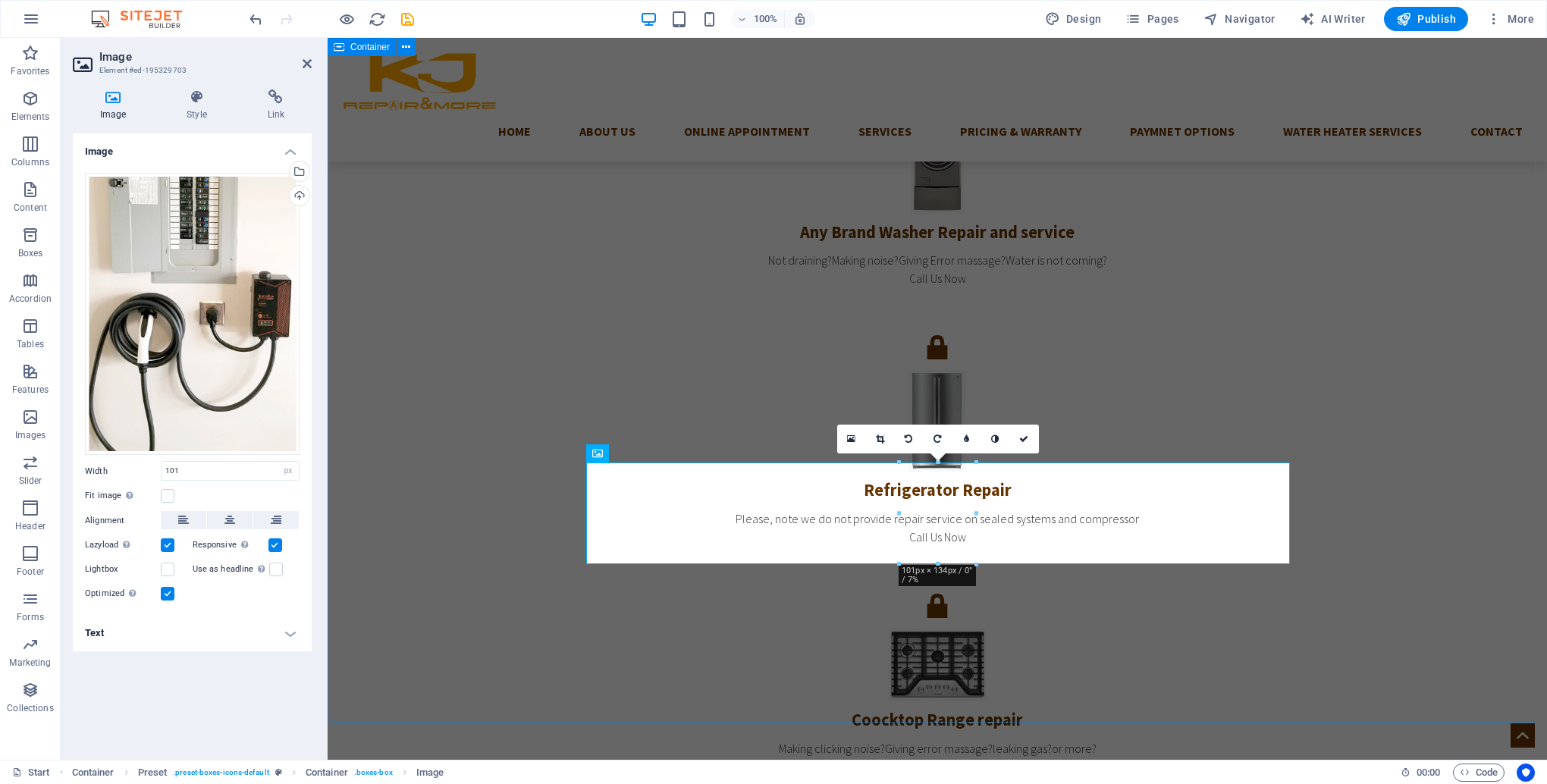
scroll to position [4099, 0]
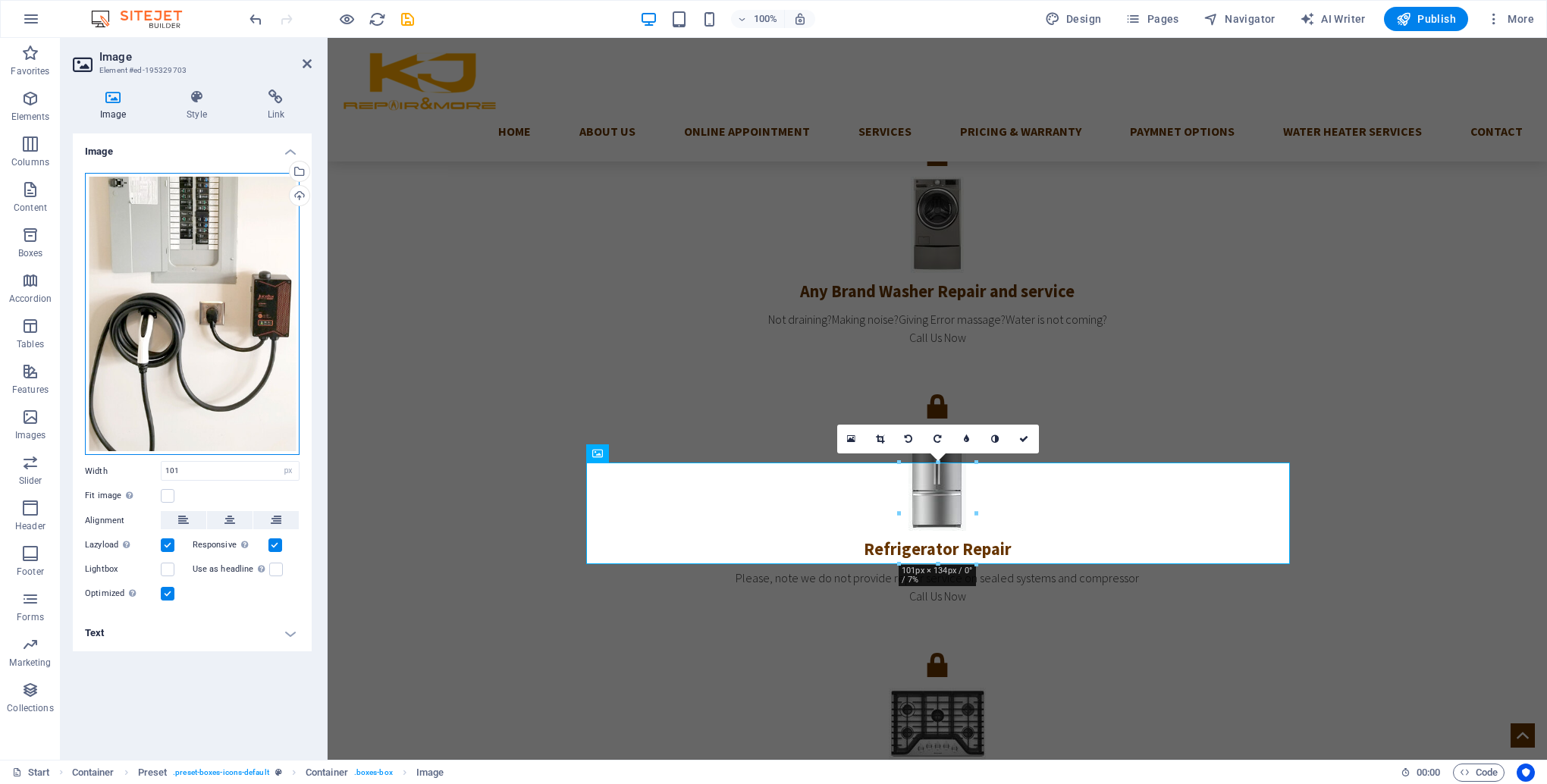
click at [175, 270] on div "Drag files here, click to choose files or select files from Files or our free s…" at bounding box center [192, 314] width 214 height 282
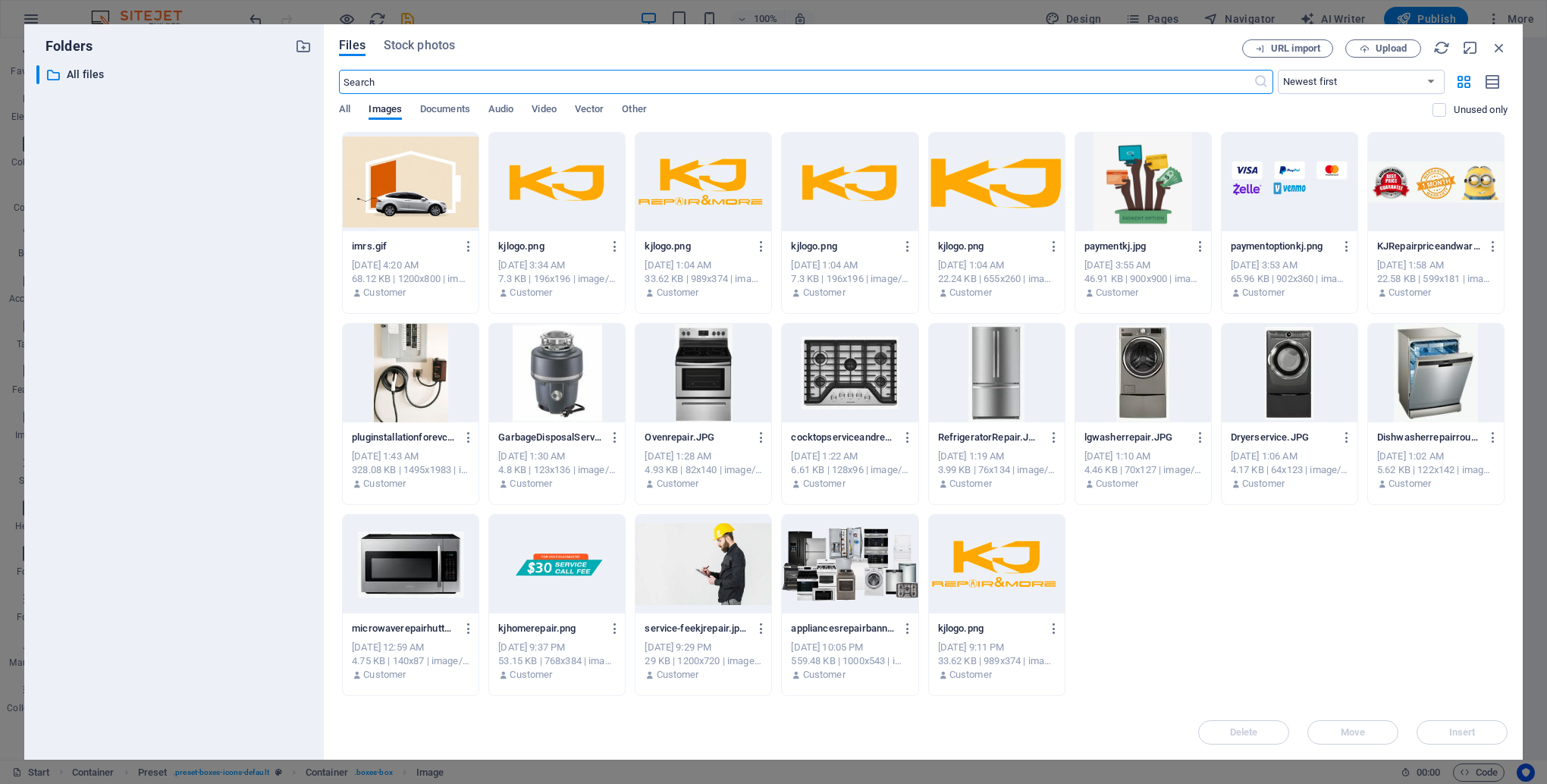
scroll to position [4036, 0]
click at [1371, 50] on span "Upload" at bounding box center [1383, 49] width 62 height 10
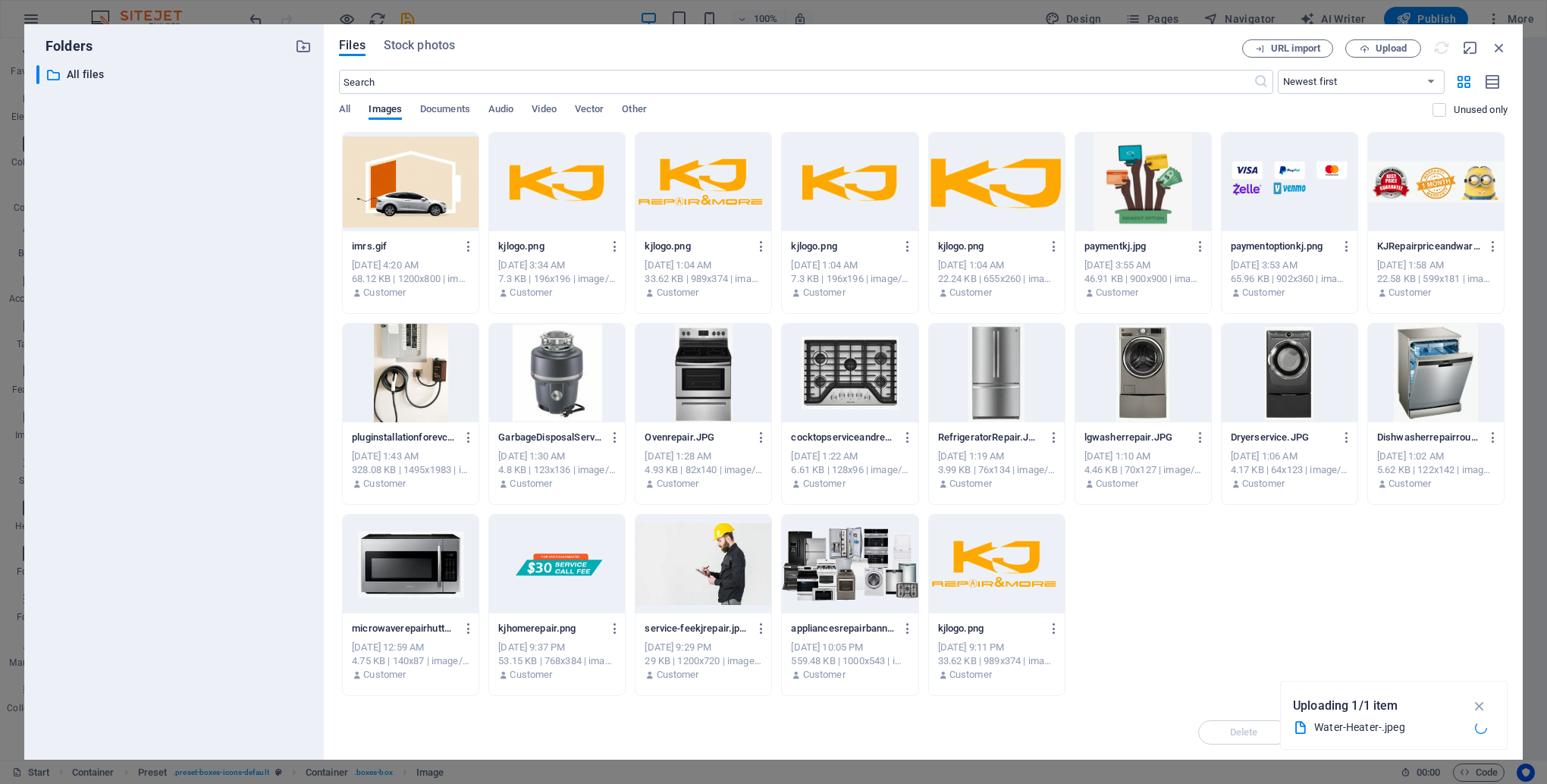
scroll to position [4099, 0]
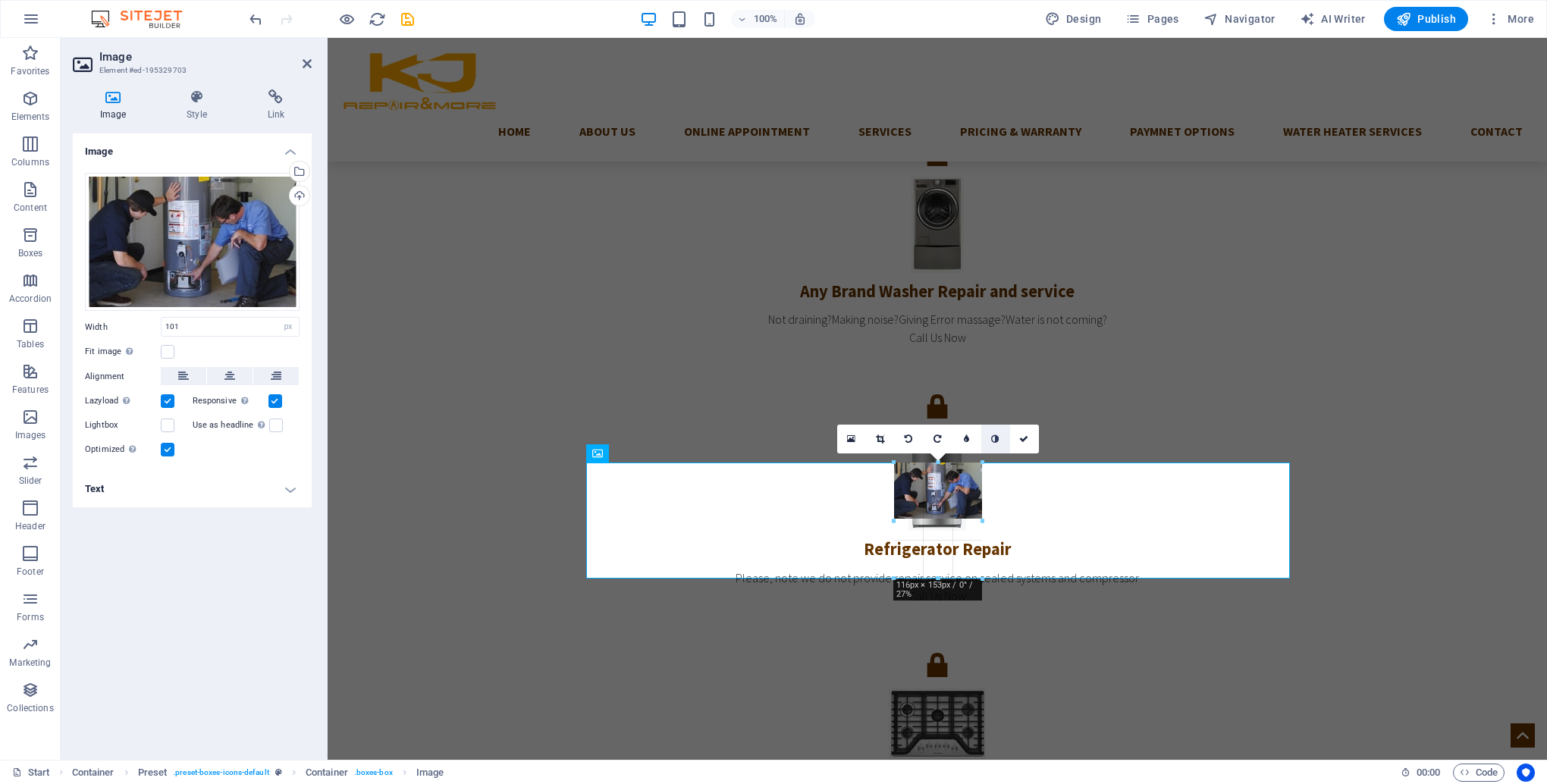
drag, startPoint x: 975, startPoint y: 465, endPoint x: 991, endPoint y: 452, distance: 20.6
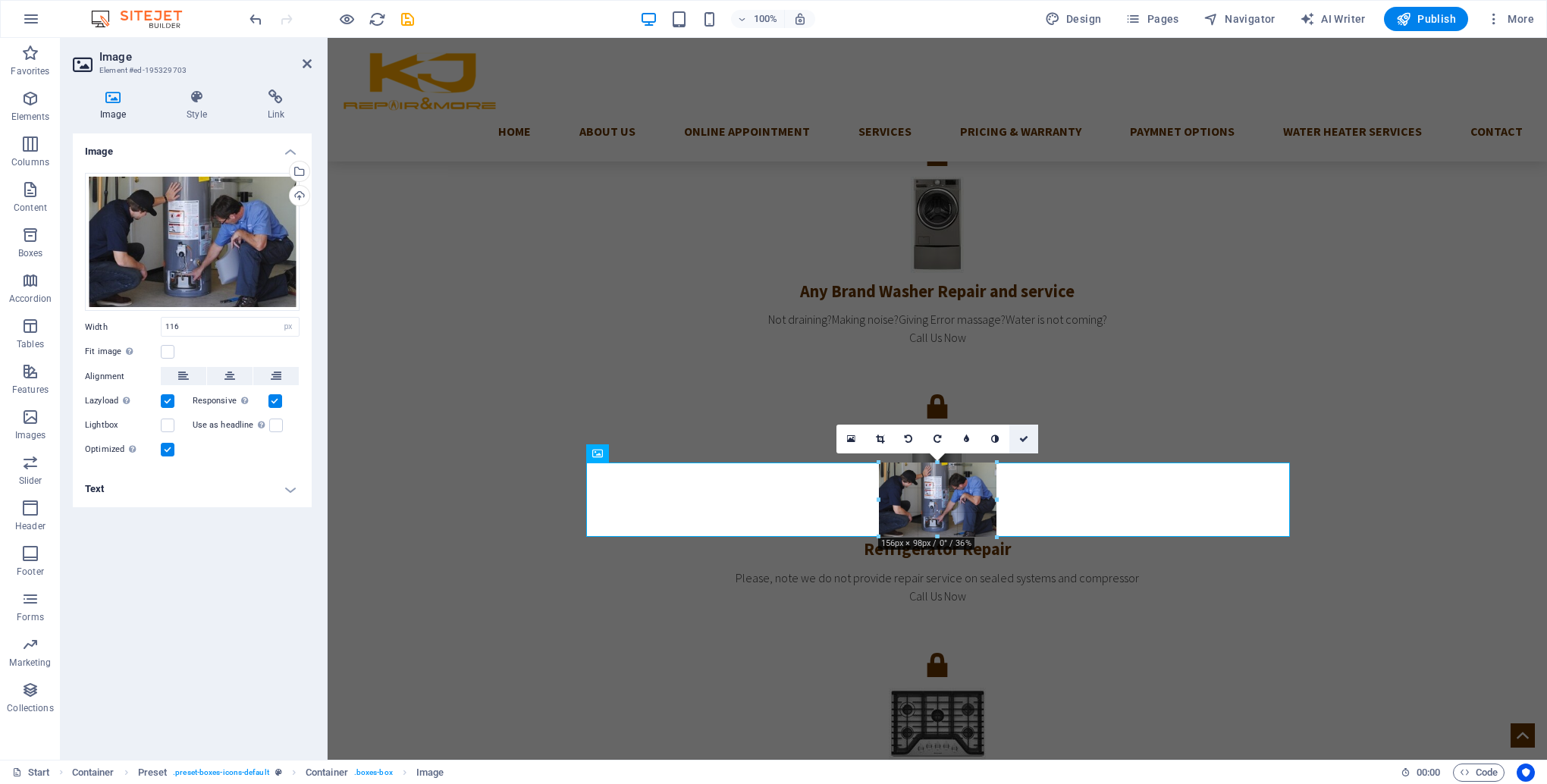
drag, startPoint x: 981, startPoint y: 465, endPoint x: 1011, endPoint y: 449, distance: 34.0
type input "156"
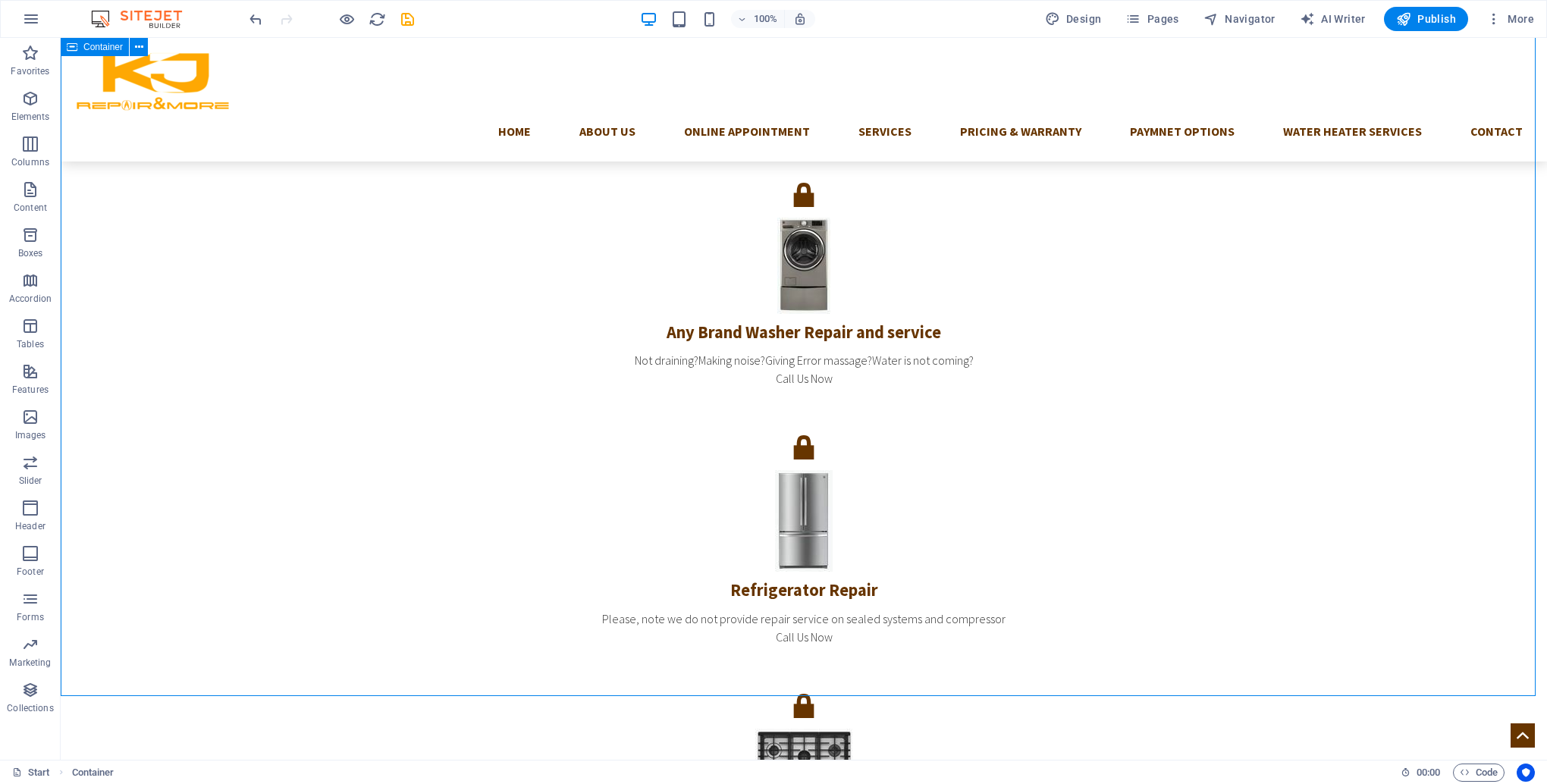
scroll to position [4158, 0]
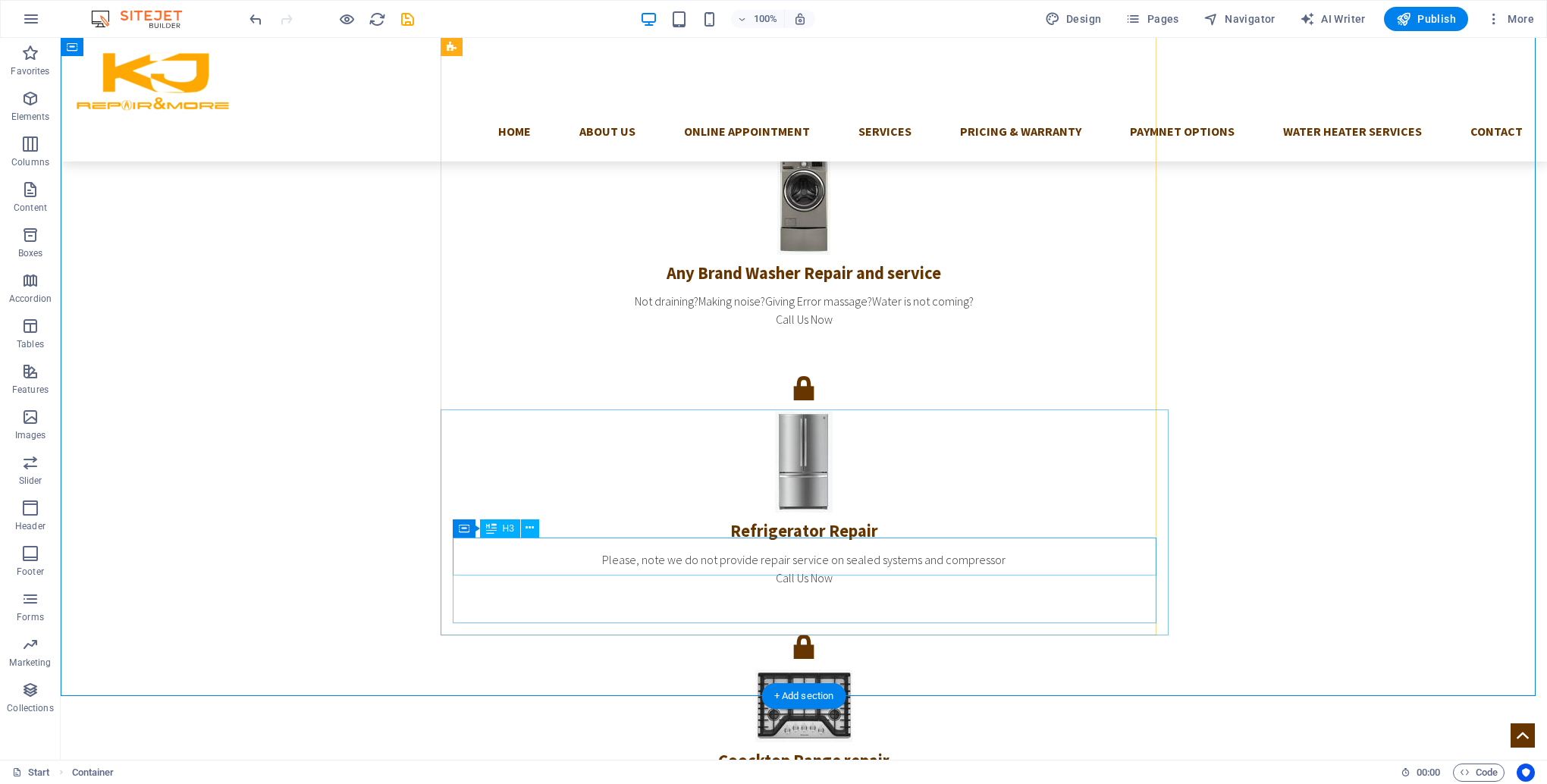
click at [530, 531] on icon at bounding box center [529, 528] width 8 height 16
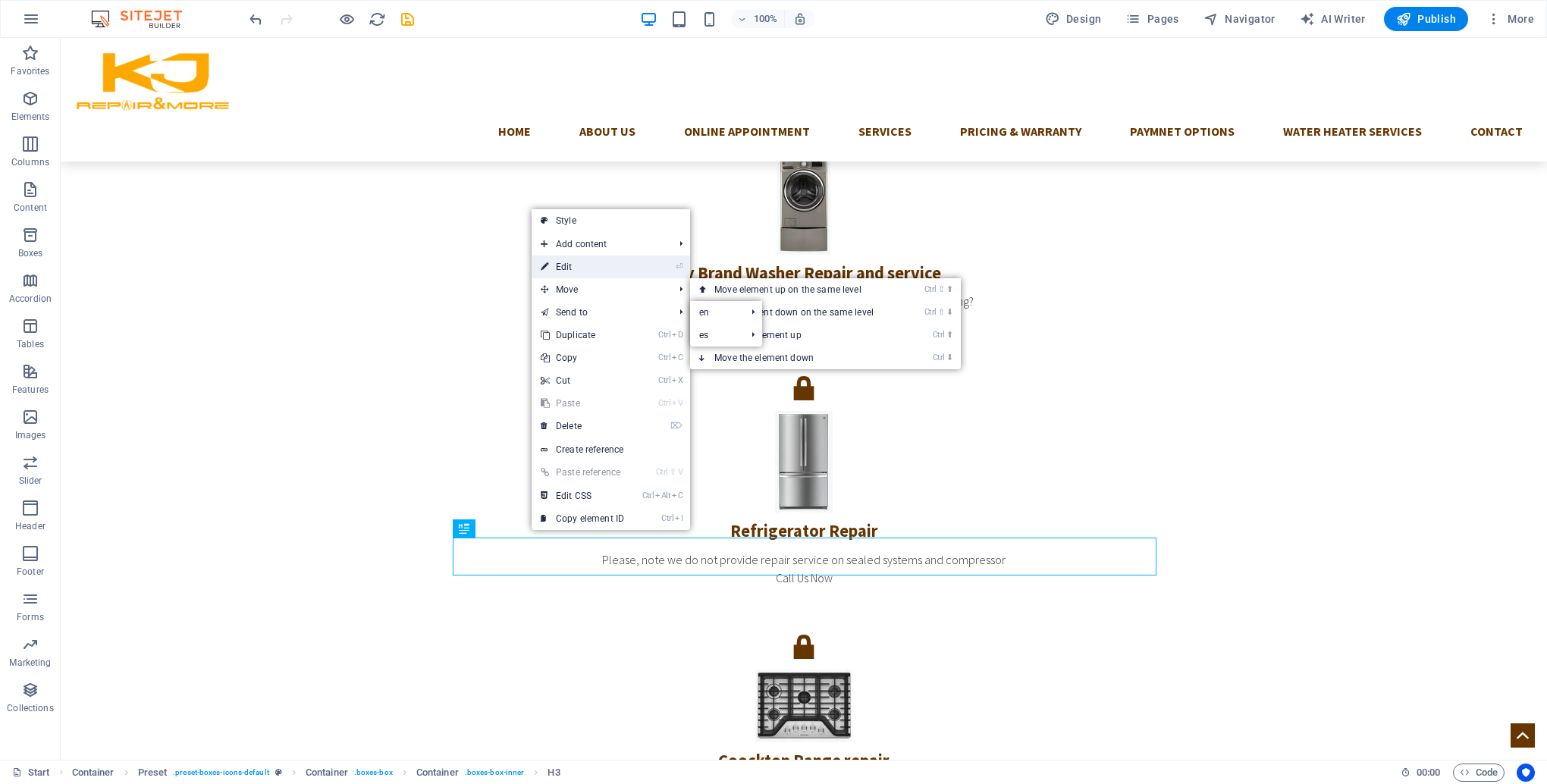
click at [599, 273] on link "⏎ Edit" at bounding box center [582, 267] width 102 height 23
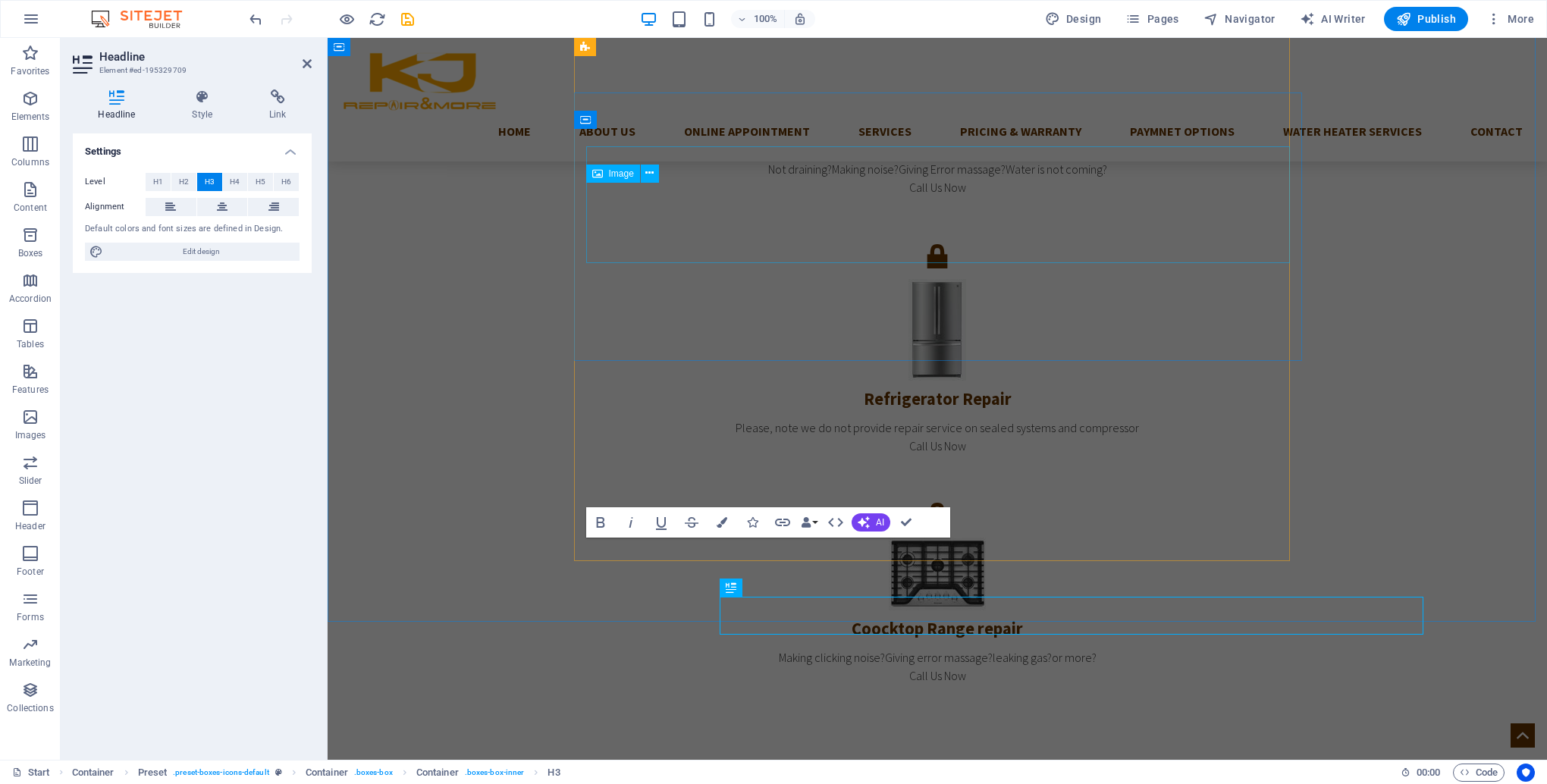
scroll to position [4099, 0]
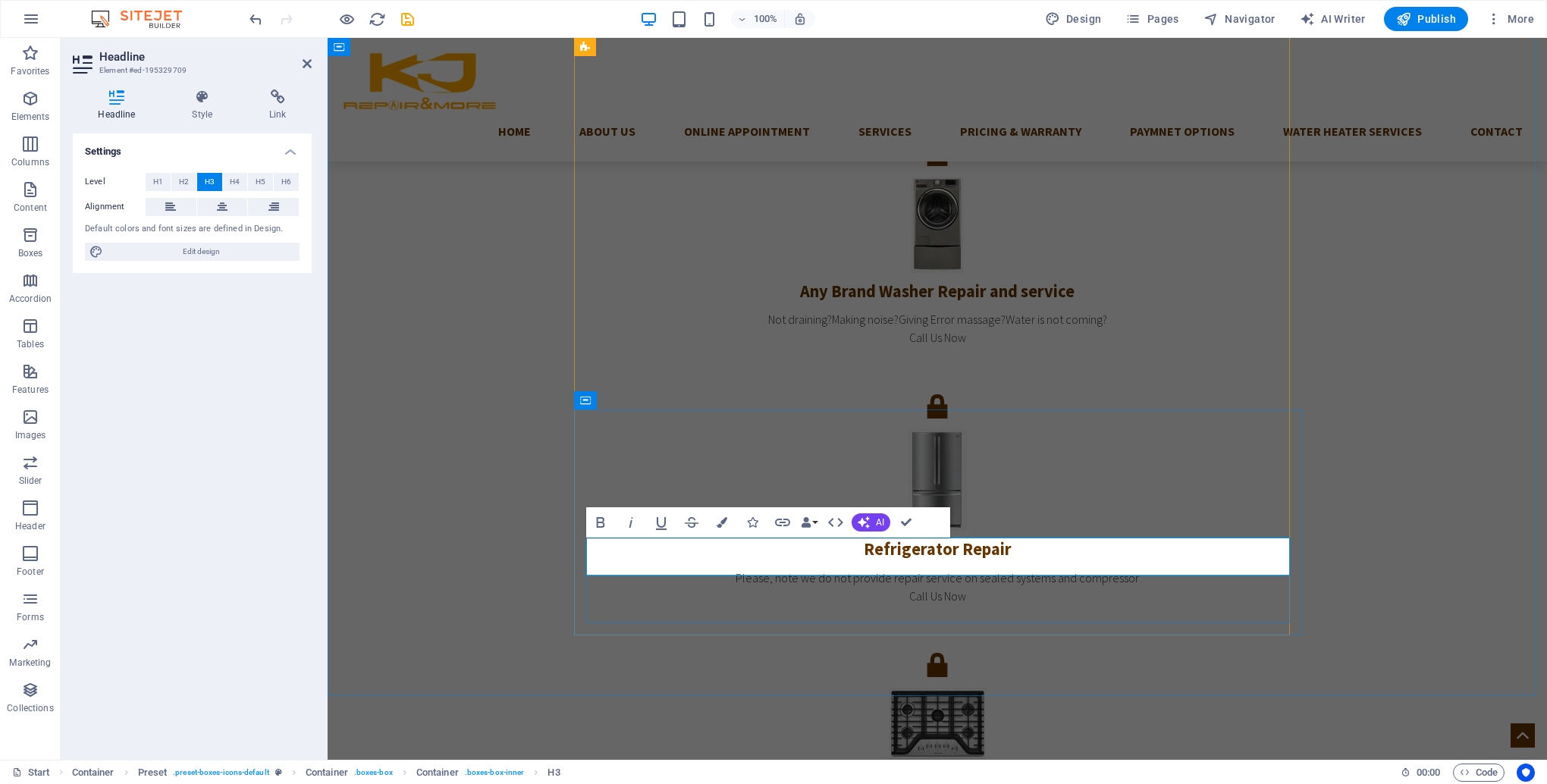
copy h3 "replacement"
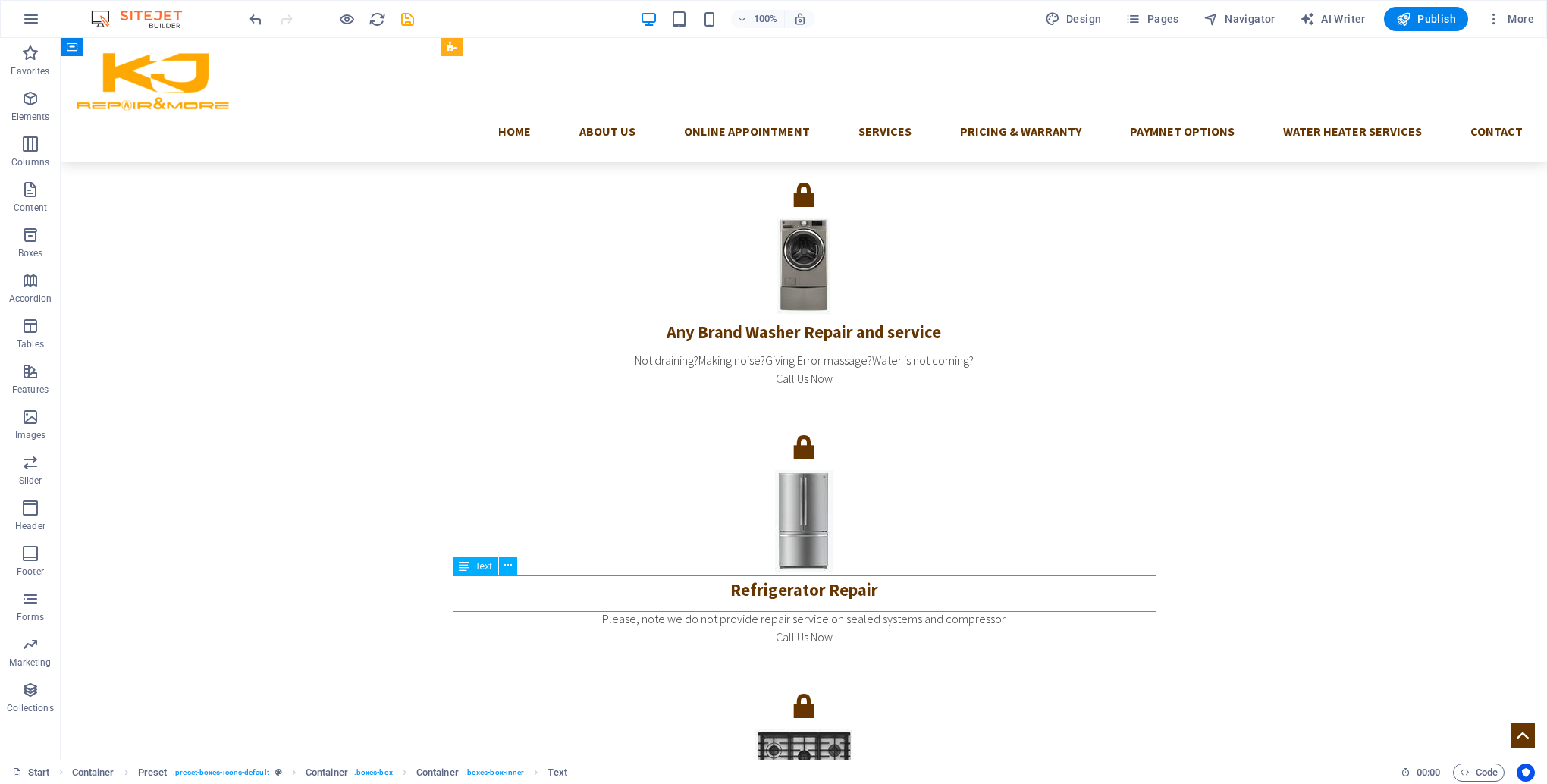
scroll to position [4158, 0]
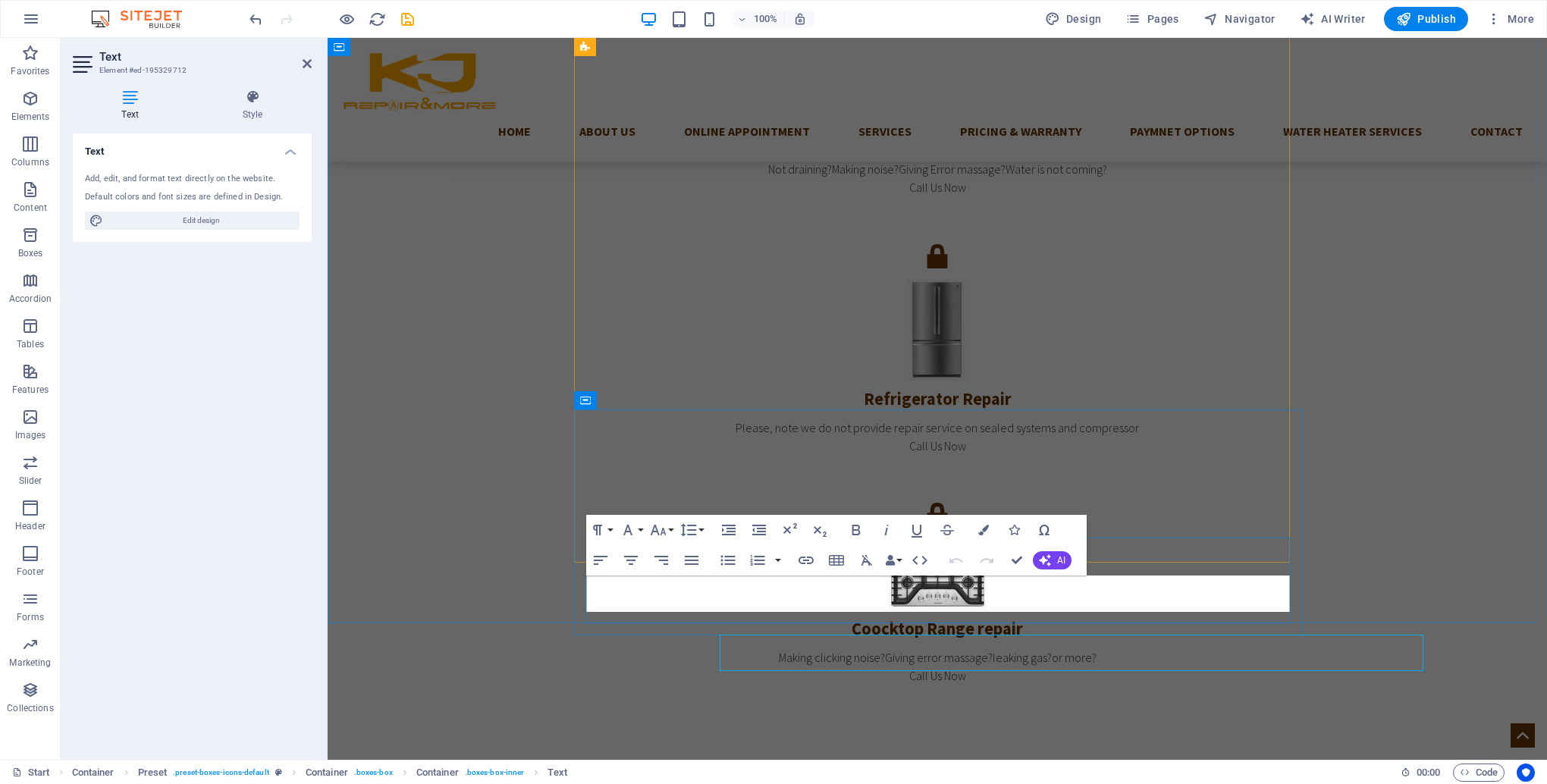
scroll to position [4099, 0]
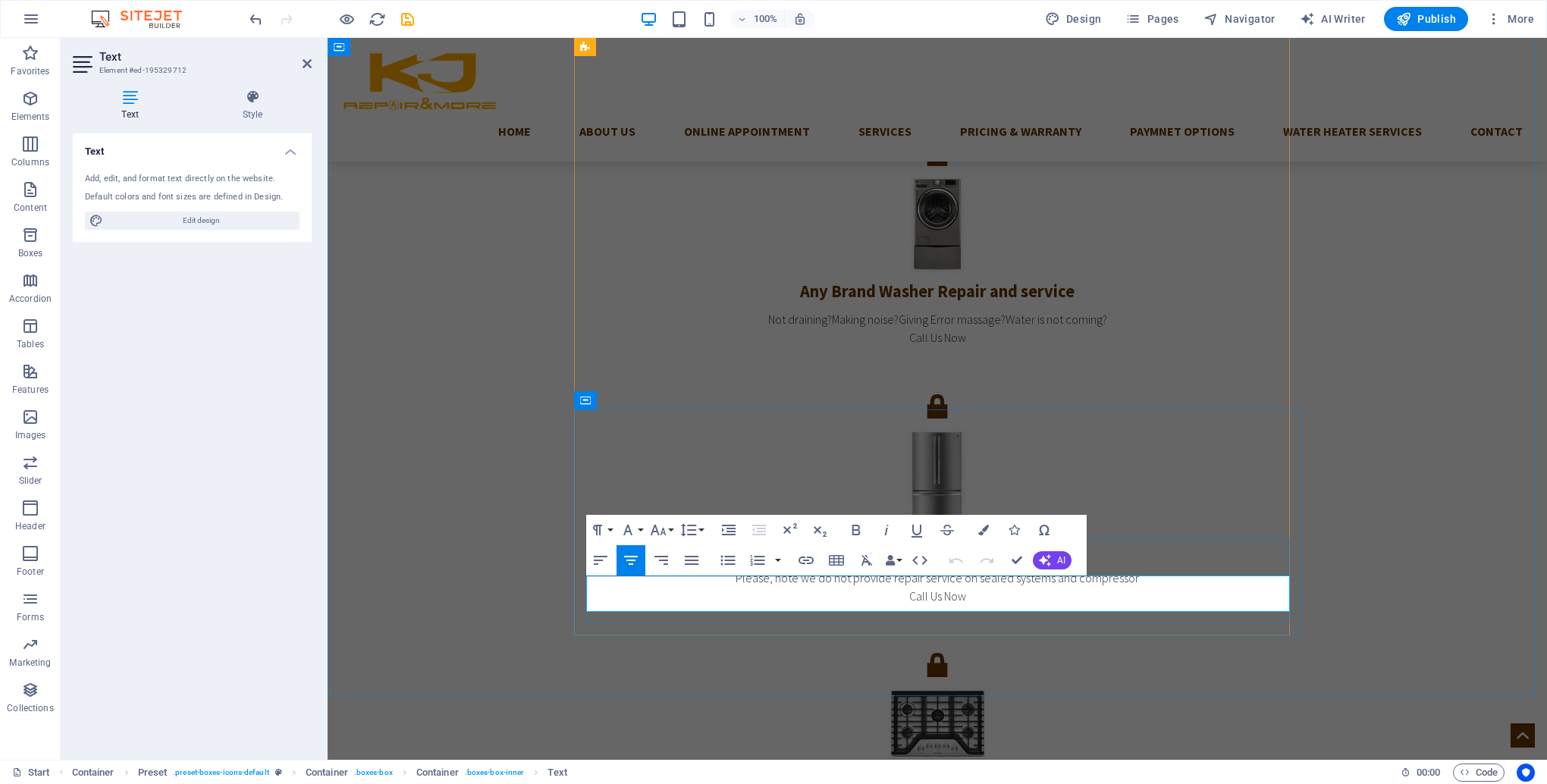
drag, startPoint x: 977, startPoint y: 600, endPoint x: 831, endPoint y: 584, distance: 146.9
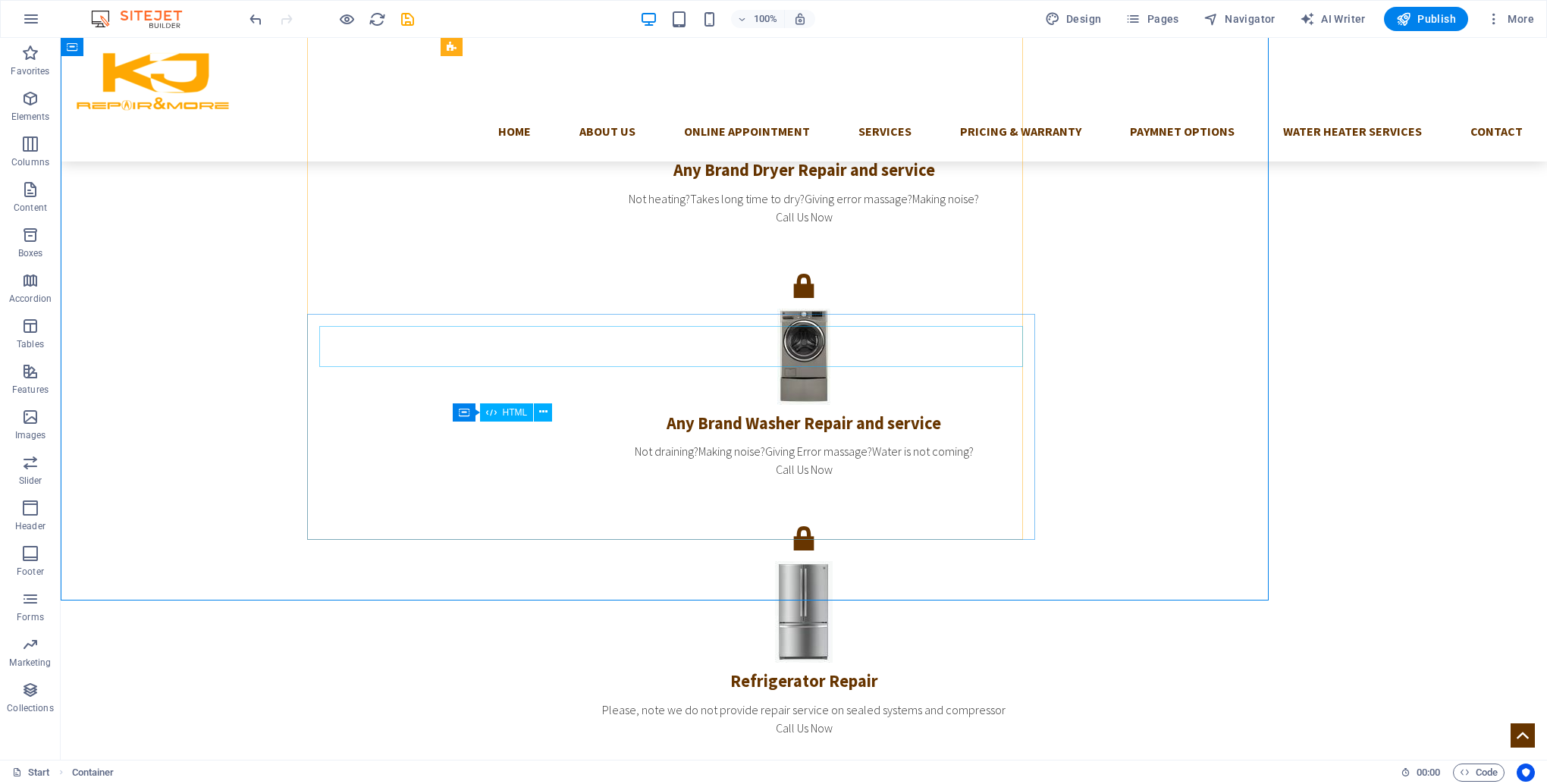
scroll to position [4158, 0]
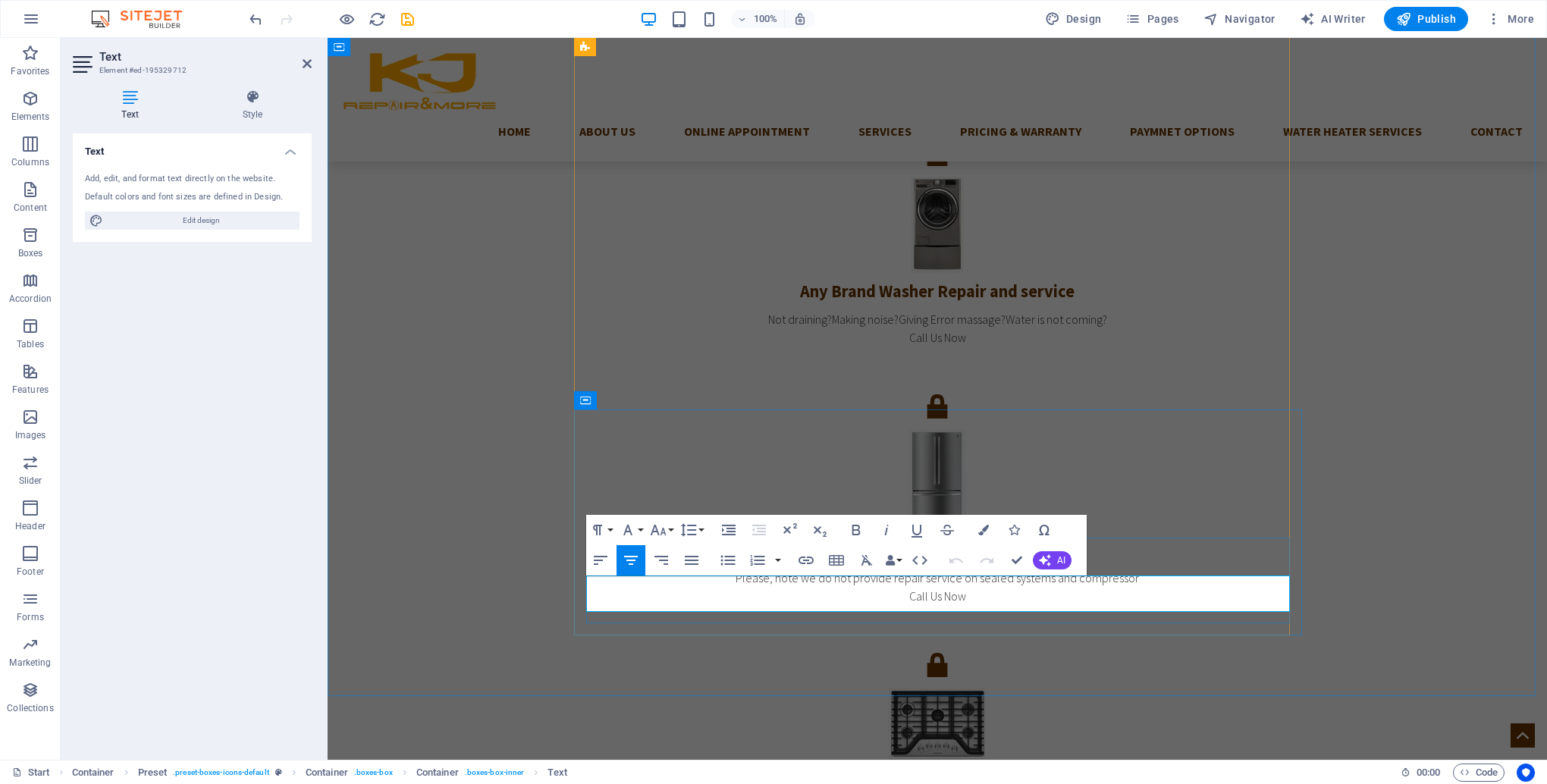
drag, startPoint x: 976, startPoint y: 602, endPoint x: 826, endPoint y: 578, distance: 151.9
click at [260, 63] on h2 "Text" at bounding box center [205, 57] width 212 height 14
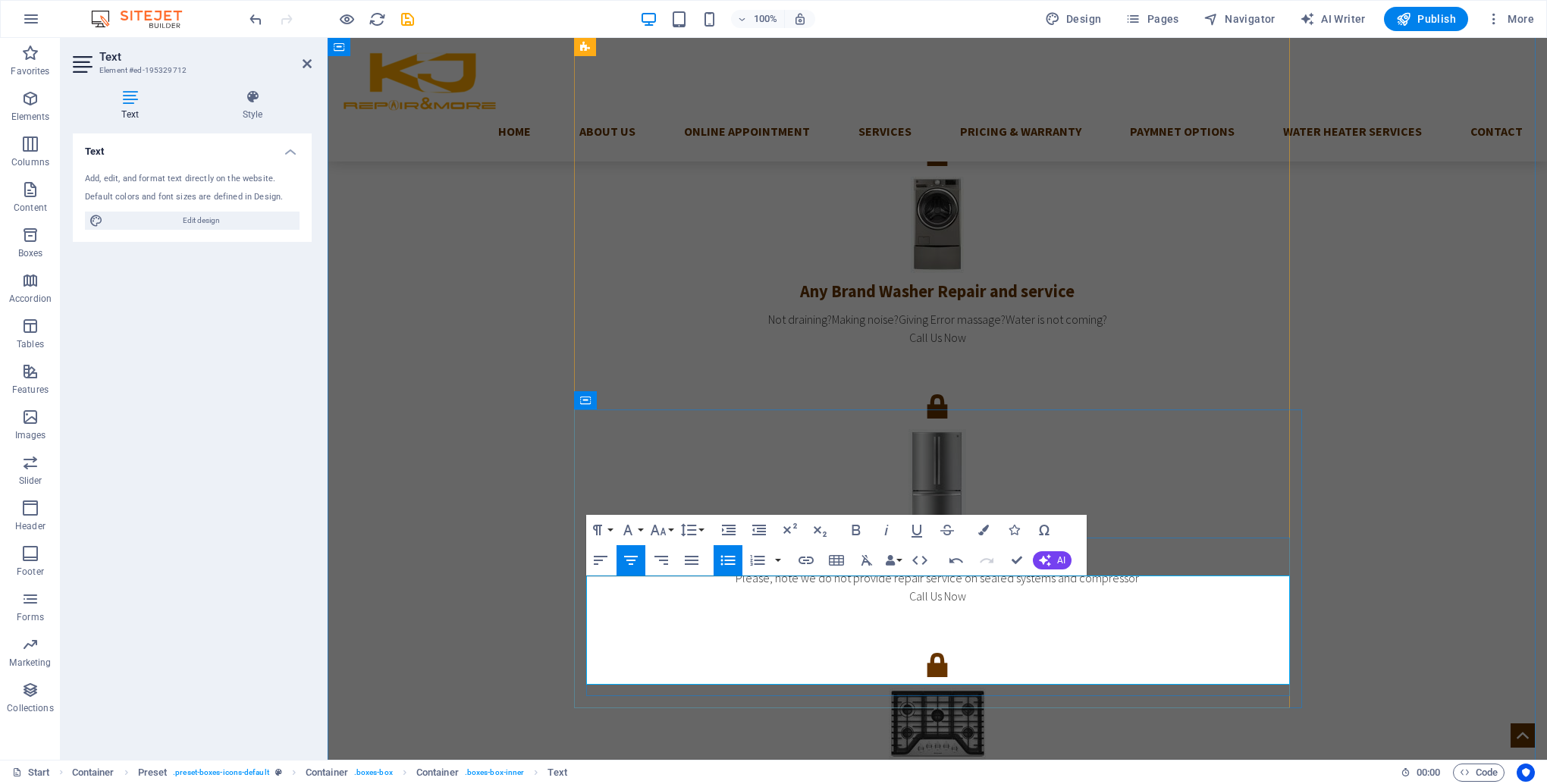
drag, startPoint x: 942, startPoint y: 619, endPoint x: 921, endPoint y: 619, distance: 21.0
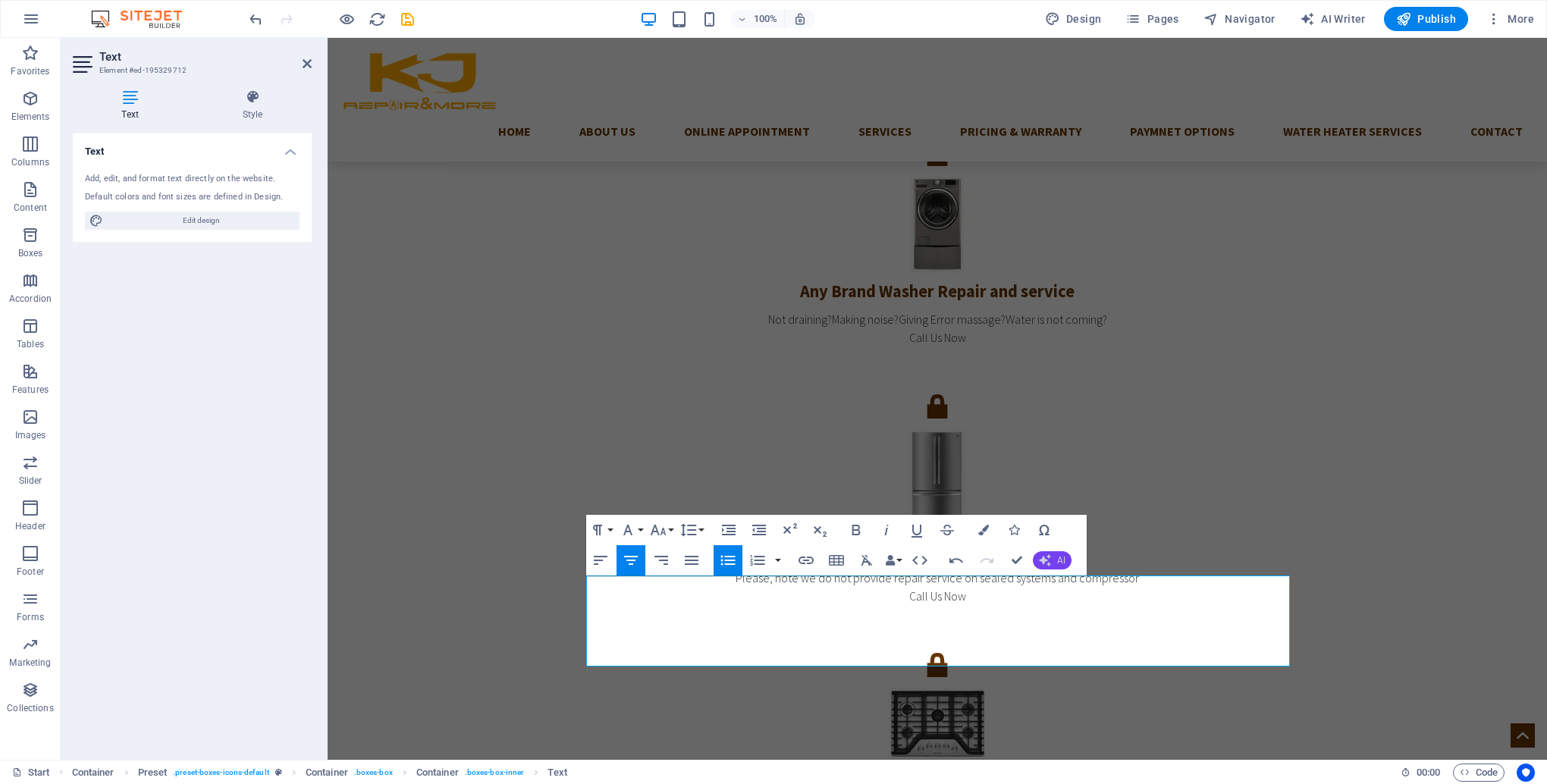
click at [1064, 557] on span "AI" at bounding box center [1061, 560] width 8 height 9
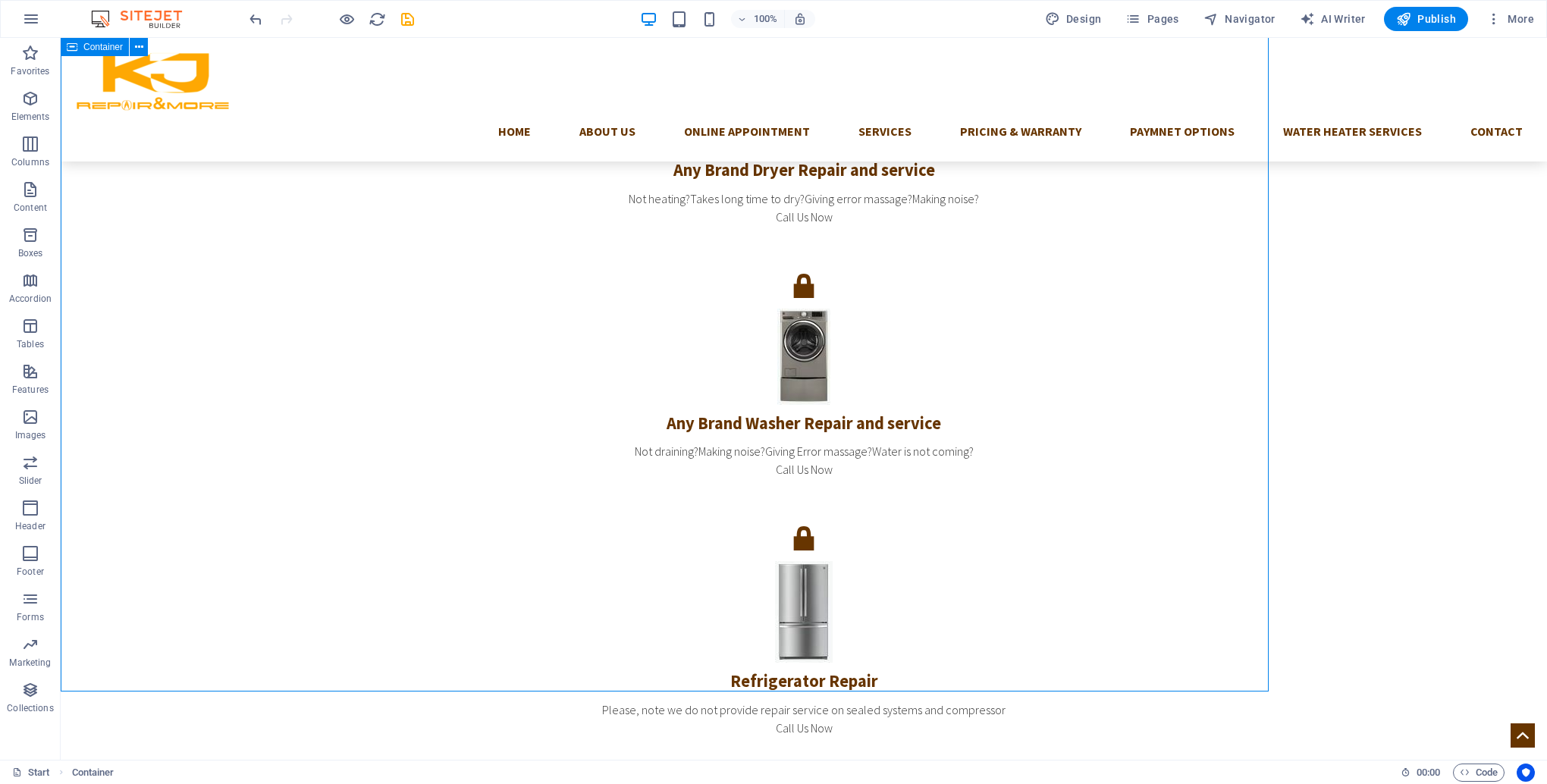
scroll to position [4158, 0]
